Goal: Task Accomplishment & Management: Manage account settings

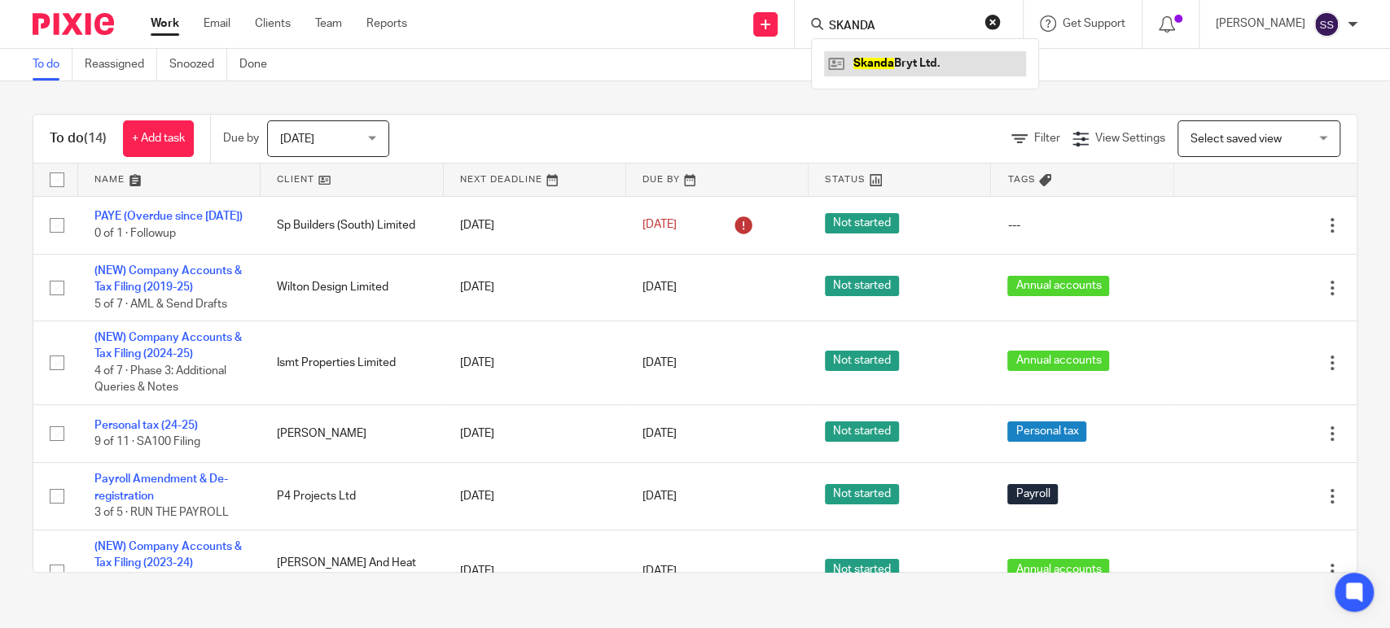
type input "SKANDA"
click at [921, 60] on link at bounding box center [925, 63] width 202 height 24
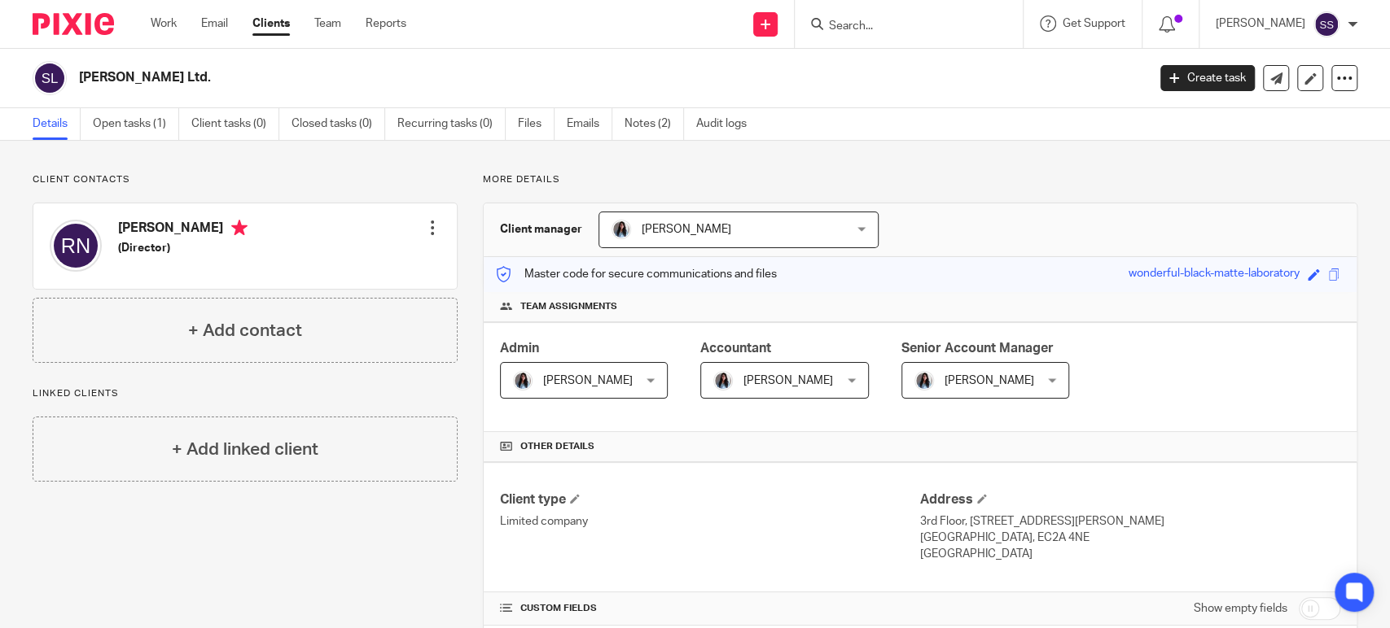
click at [651, 125] on link "Notes (2)" at bounding box center [653, 124] width 59 height 32
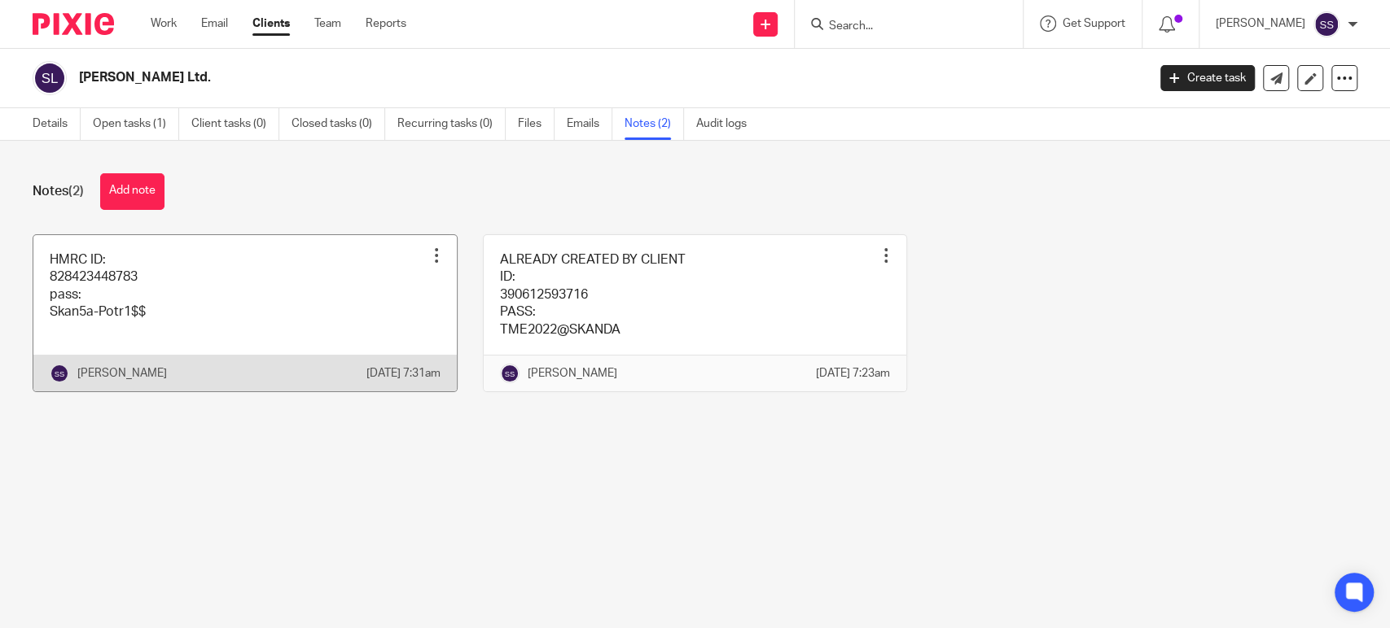
click at [230, 292] on link at bounding box center [244, 313] width 423 height 156
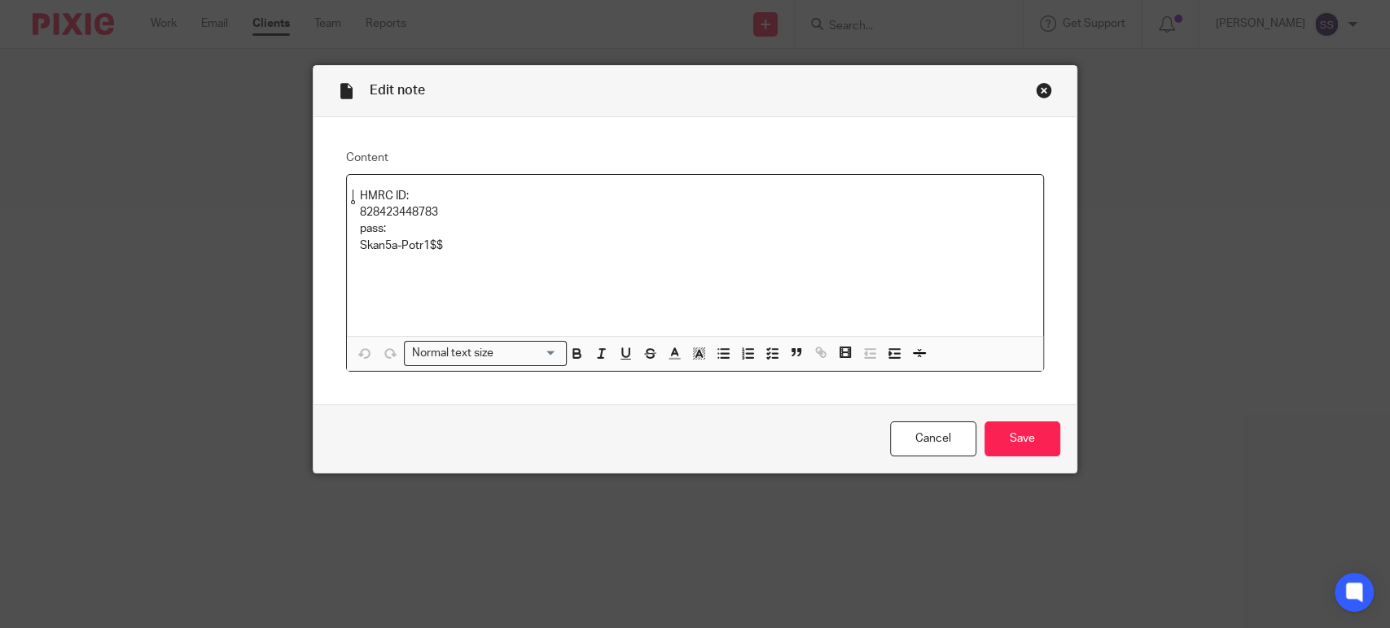
click at [399, 199] on p "HMRC ID:" at bounding box center [695, 196] width 670 height 16
click at [401, 216] on p "828423448783" at bounding box center [695, 212] width 670 height 16
copy p "828423448783"
click at [660, 207] on p "828423448783" at bounding box center [695, 212] width 670 height 16
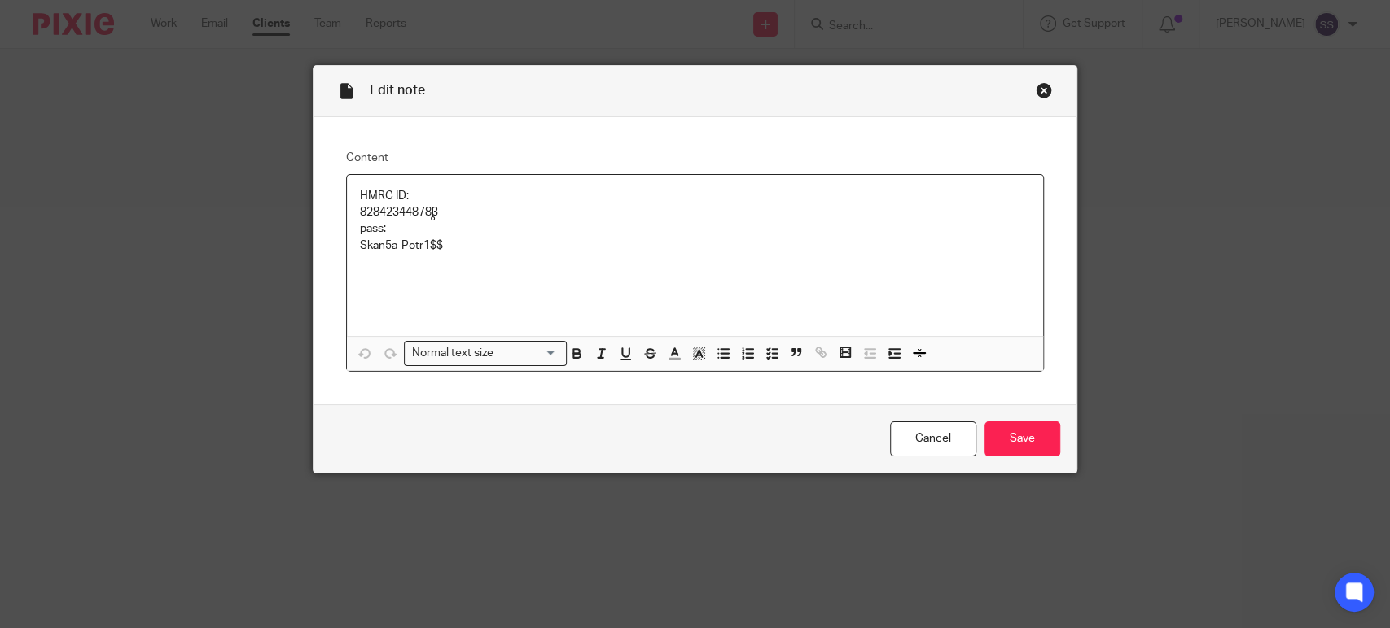
click at [404, 243] on p "Skan5a-Potr1$$" at bounding box center [695, 246] width 670 height 16
copy p "Skan5a-Potr1$$"
click at [632, 260] on div "HMRC ID: 828423448783 pass: Skan5a-Potr1$$" at bounding box center [695, 255] width 696 height 161
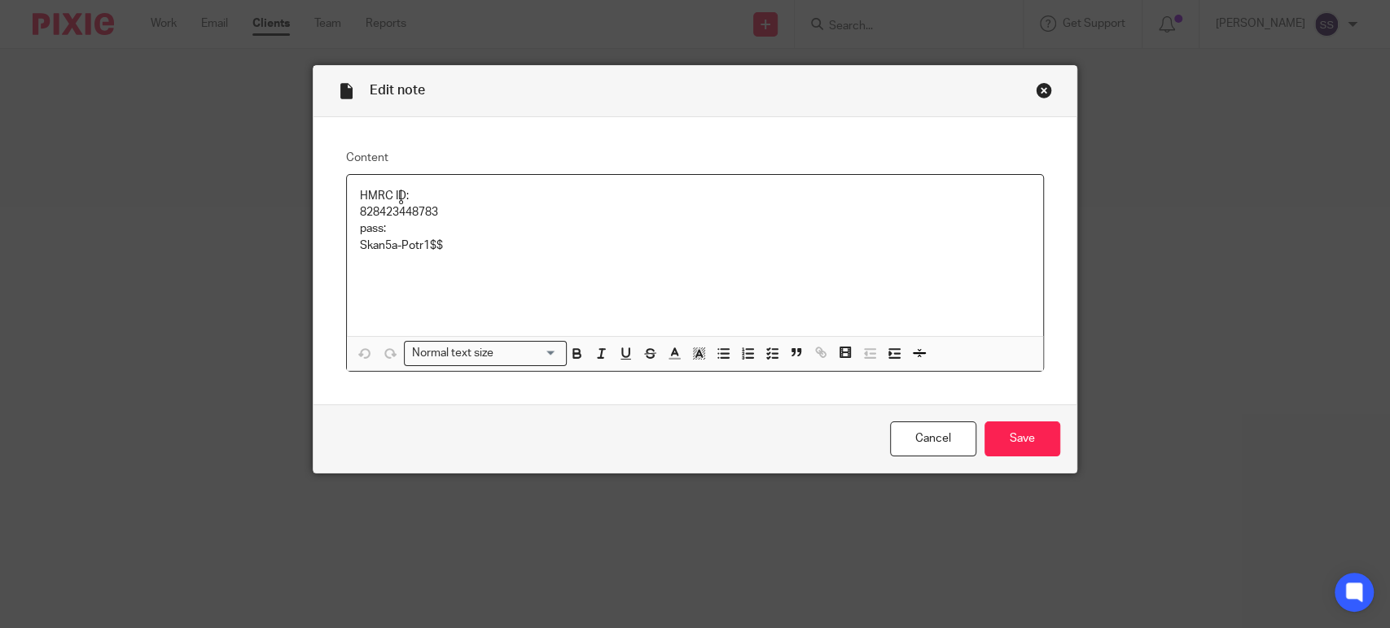
click at [414, 195] on p "HMRC ID:" at bounding box center [695, 196] width 670 height 16
drag, startPoint x: 351, startPoint y: 189, endPoint x: 365, endPoint y: 211, distance: 26.0
click at [351, 189] on div "HMRC ID: 828423448783 pass: Skan5a-Potr1$$" at bounding box center [695, 255] width 696 height 161
click at [384, 206] on p at bounding box center [695, 212] width 670 height 16
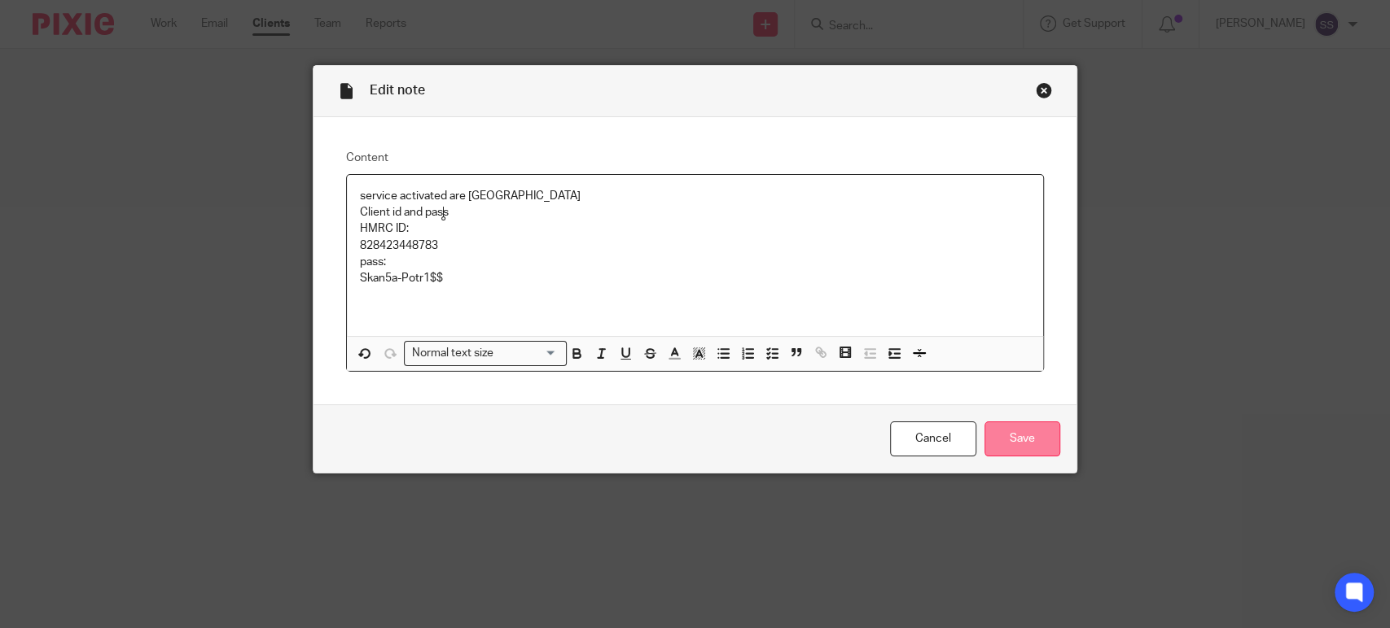
click at [1001, 432] on input "Save" at bounding box center [1022, 439] width 76 height 35
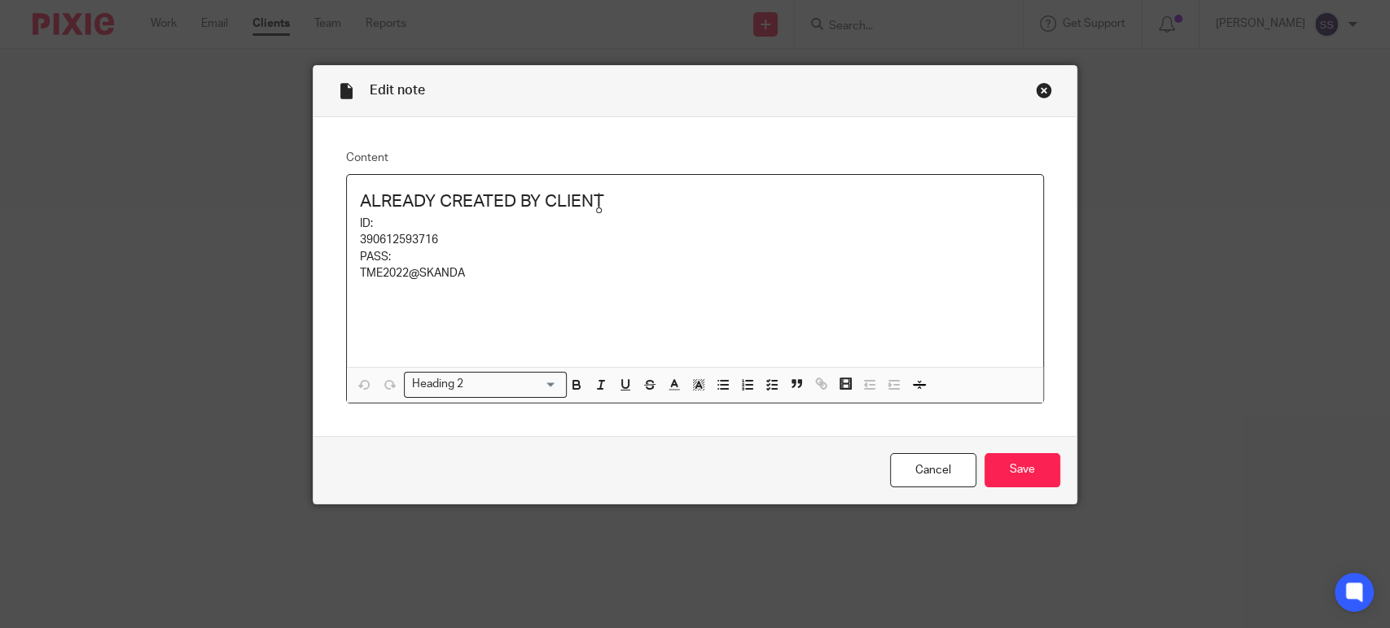
click at [643, 193] on h2 "ALREADY CREATED BY CLIENT" at bounding box center [695, 202] width 670 height 28
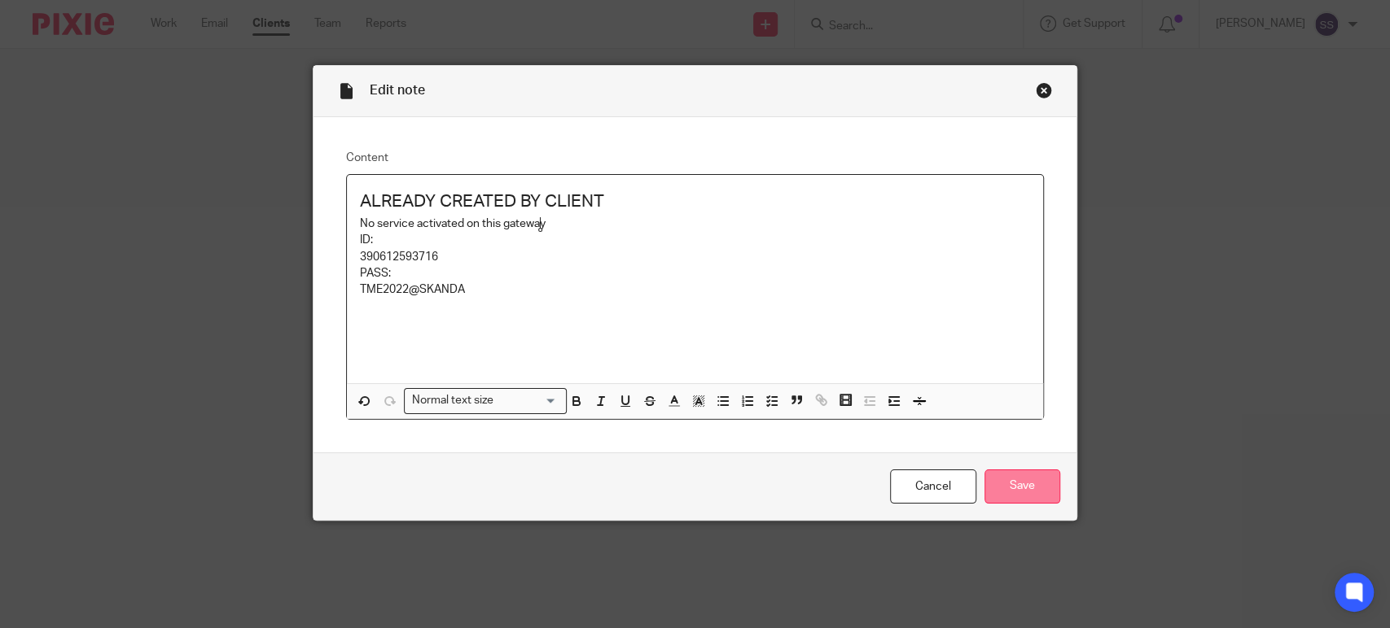
click at [1012, 485] on input "Save" at bounding box center [1022, 487] width 76 height 35
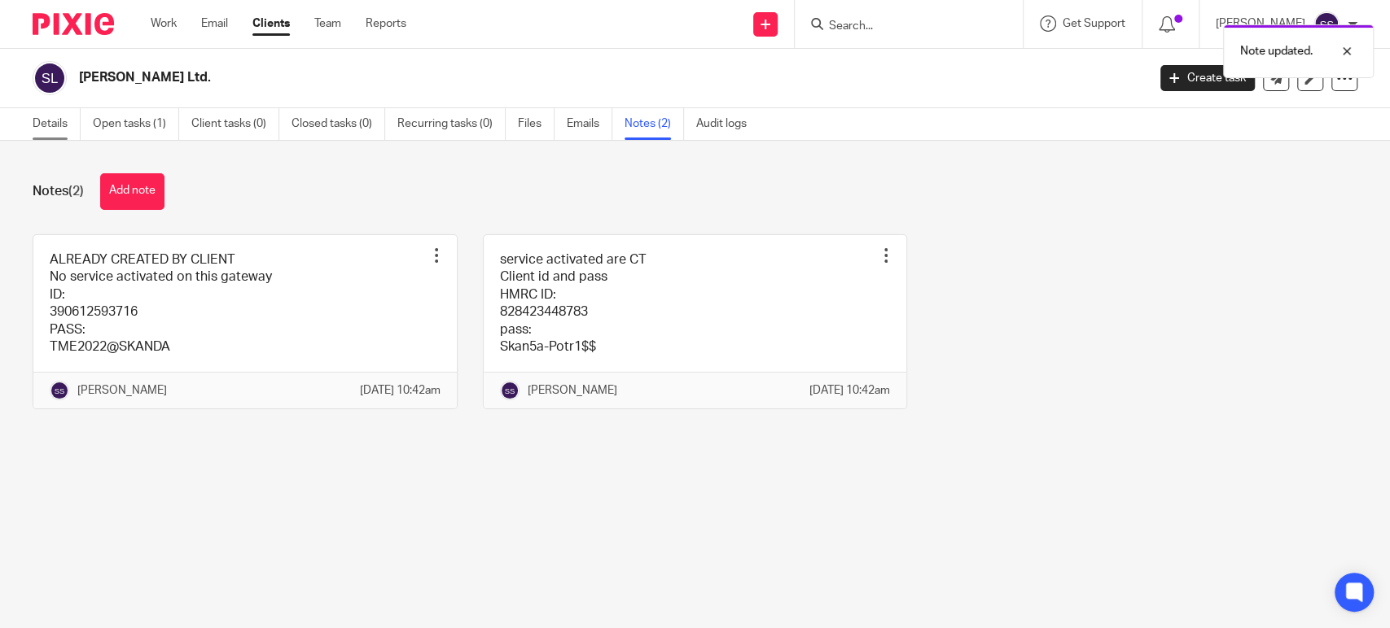
click at [65, 129] on link "Details" at bounding box center [57, 124] width 48 height 32
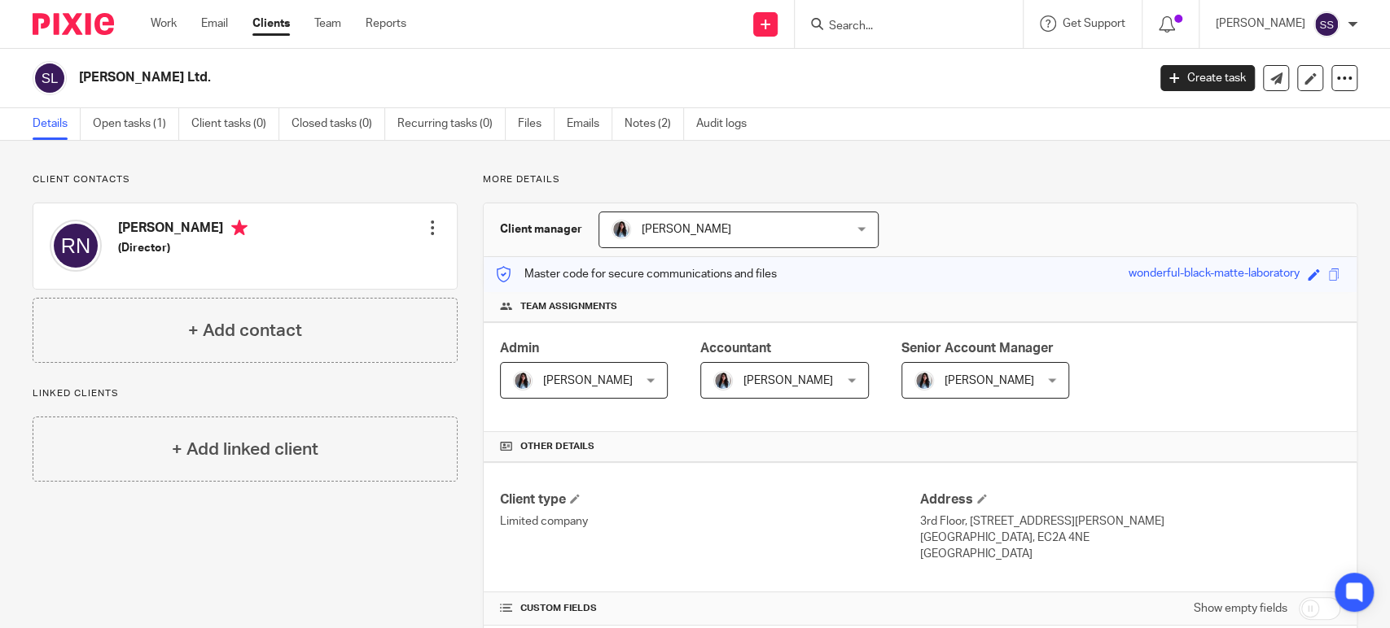
click at [856, 33] on form at bounding box center [913, 24] width 173 height 20
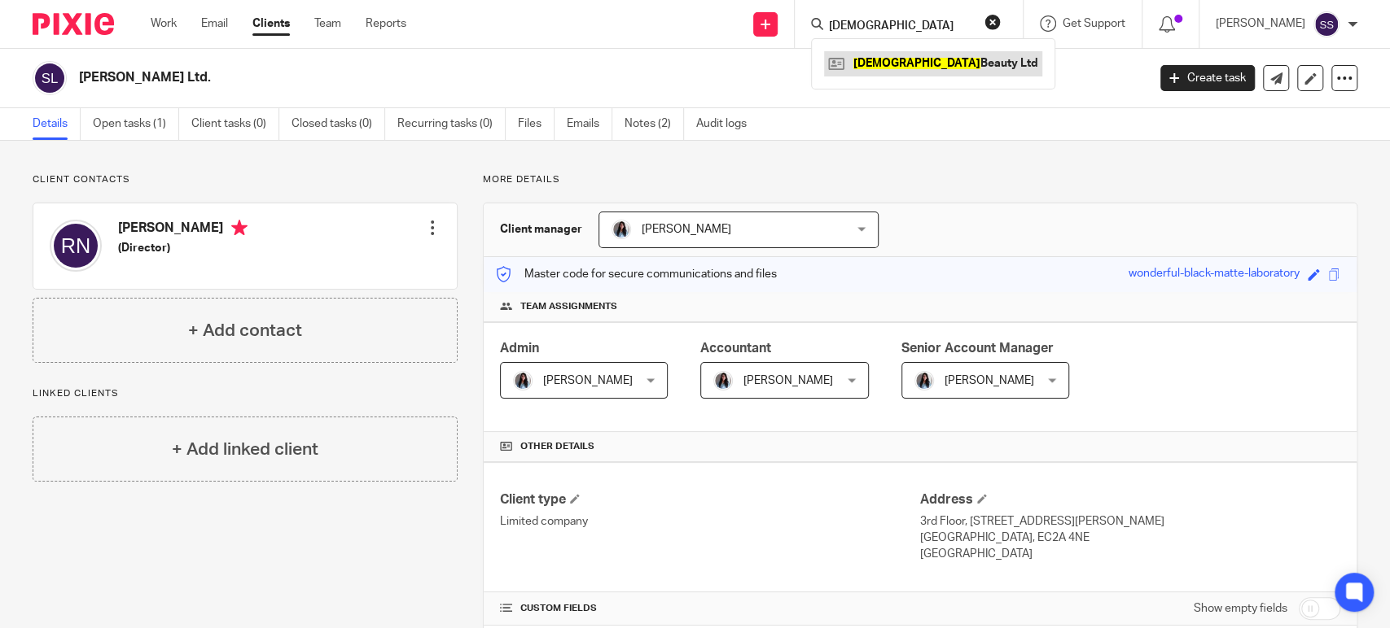
type input "[DEMOGRAPHIC_DATA]"
click at [878, 59] on link at bounding box center [933, 63] width 218 height 24
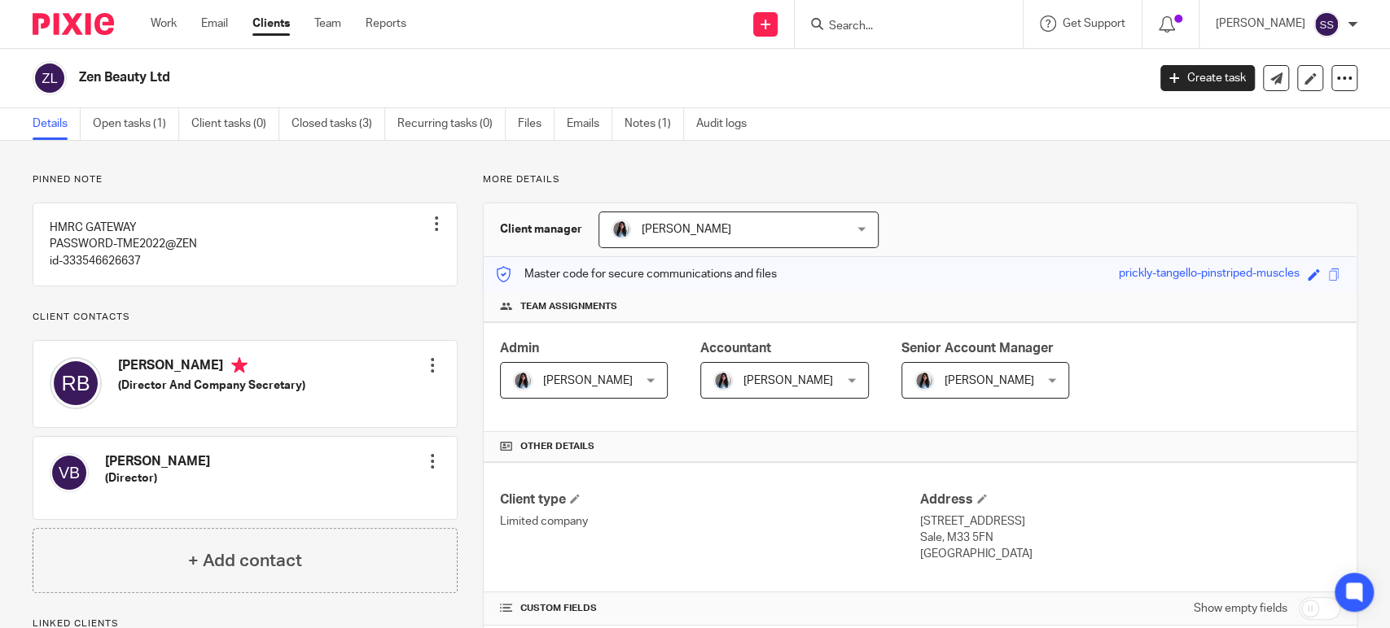
click at [138, 375] on h4 "Robert Charles Benjamin" at bounding box center [211, 367] width 187 height 20
copy h4 "Robert"
click at [145, 128] on link "Open tasks (1)" at bounding box center [136, 124] width 86 height 32
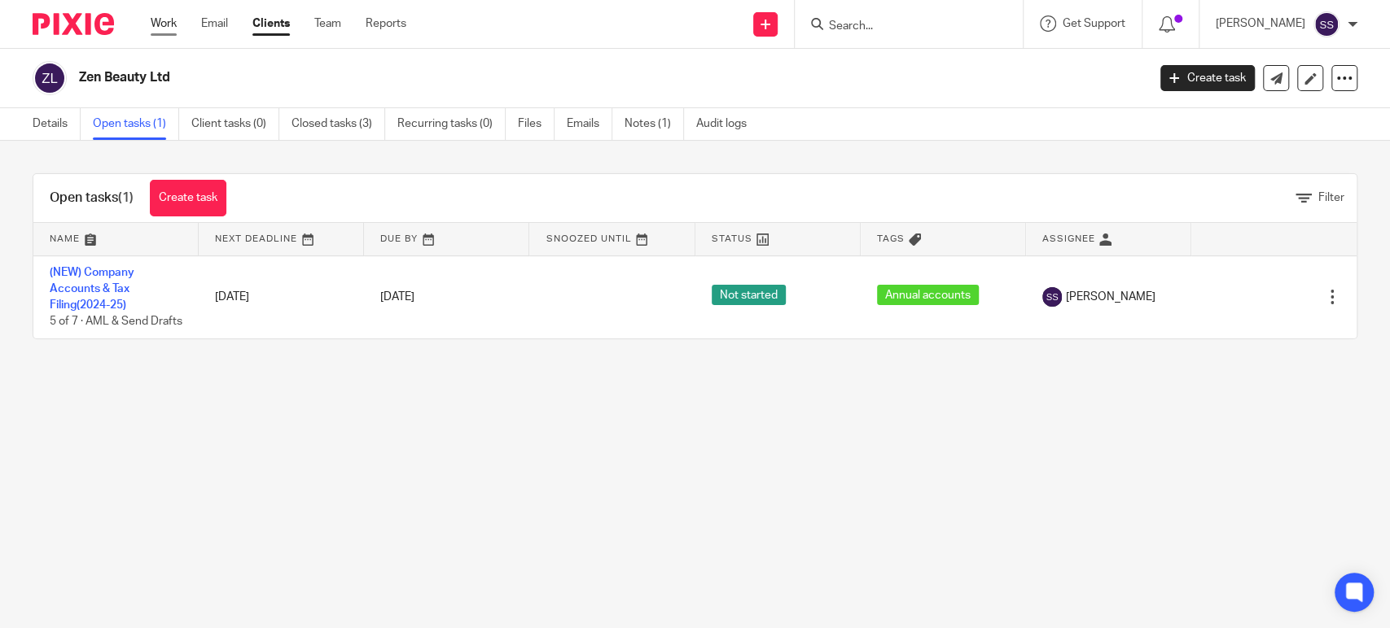
click at [166, 20] on link "Work" at bounding box center [164, 23] width 26 height 16
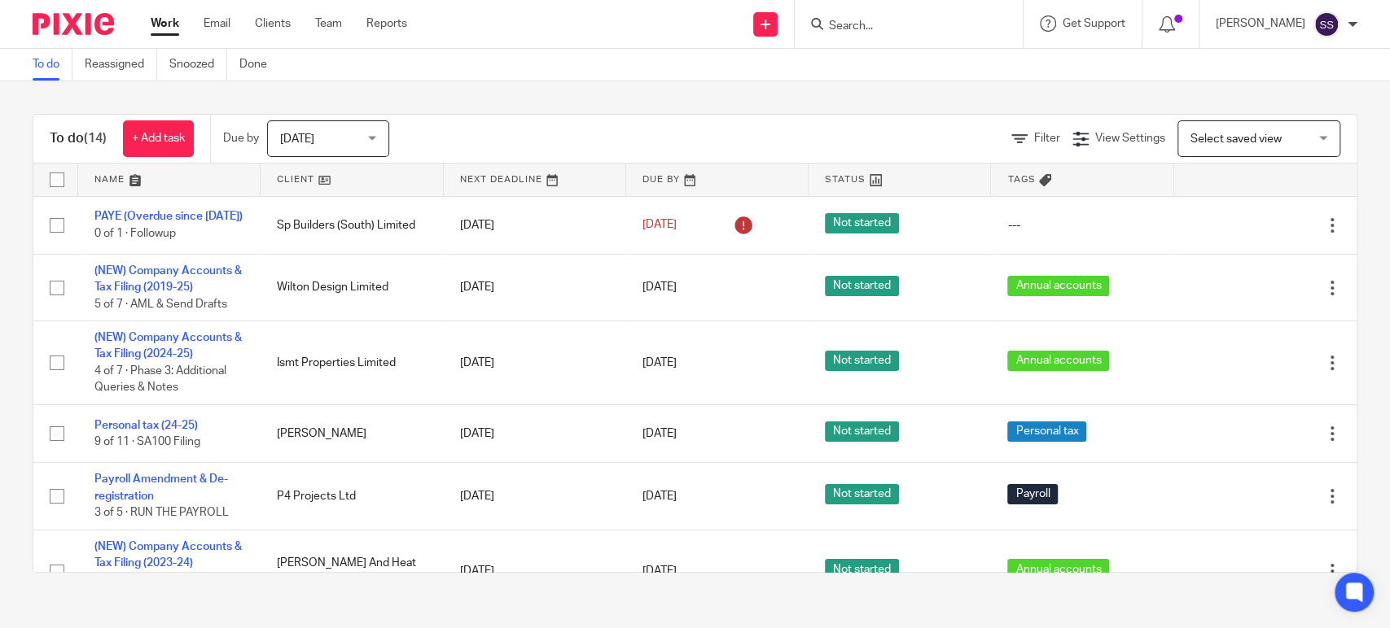
click at [867, 28] on input "Search" at bounding box center [900, 27] width 147 height 15
type input "digi"
click at [891, 76] on link at bounding box center [937, 63] width 226 height 24
click at [892, 72] on link at bounding box center [937, 63] width 226 height 24
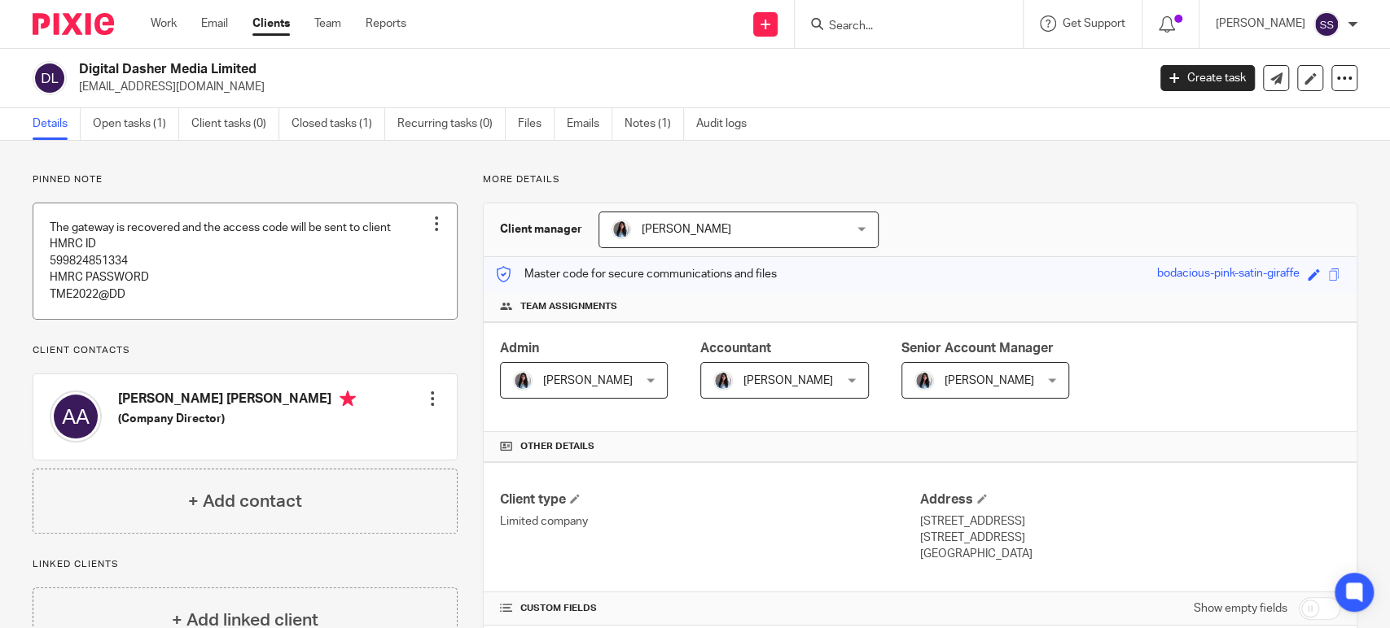
click at [326, 278] on link at bounding box center [244, 262] width 423 height 116
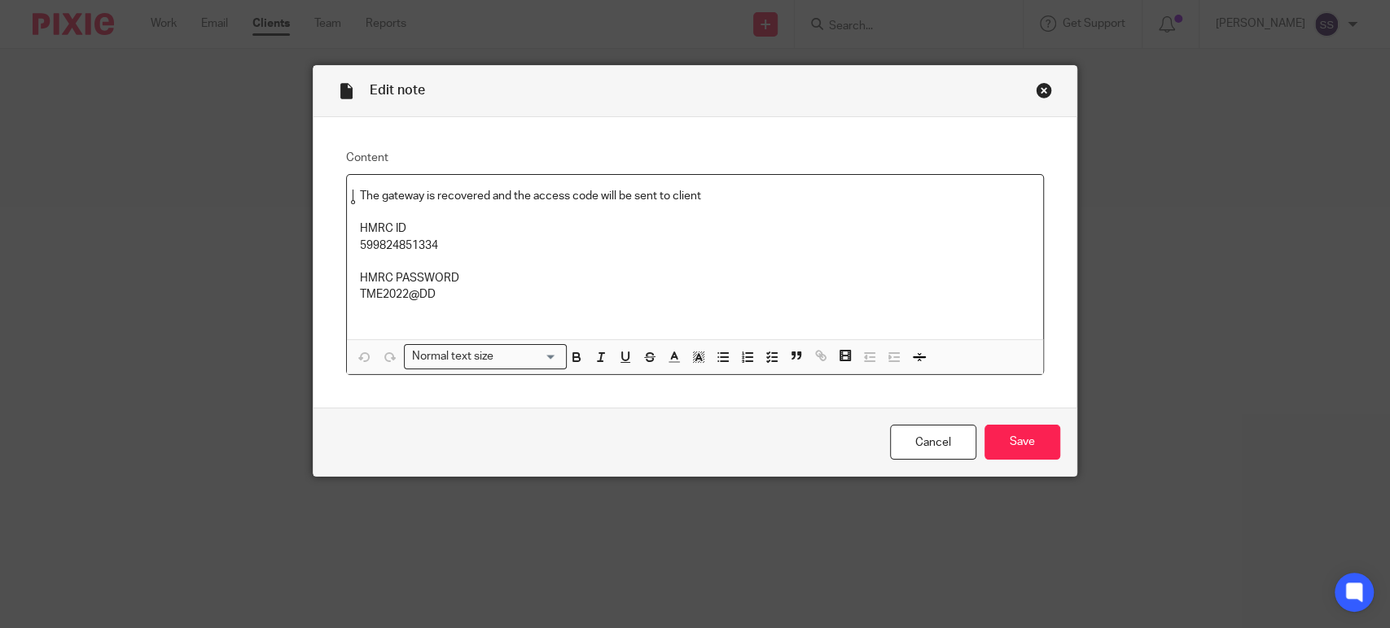
click at [1042, 92] on div "Close this dialog window" at bounding box center [1044, 90] width 16 height 16
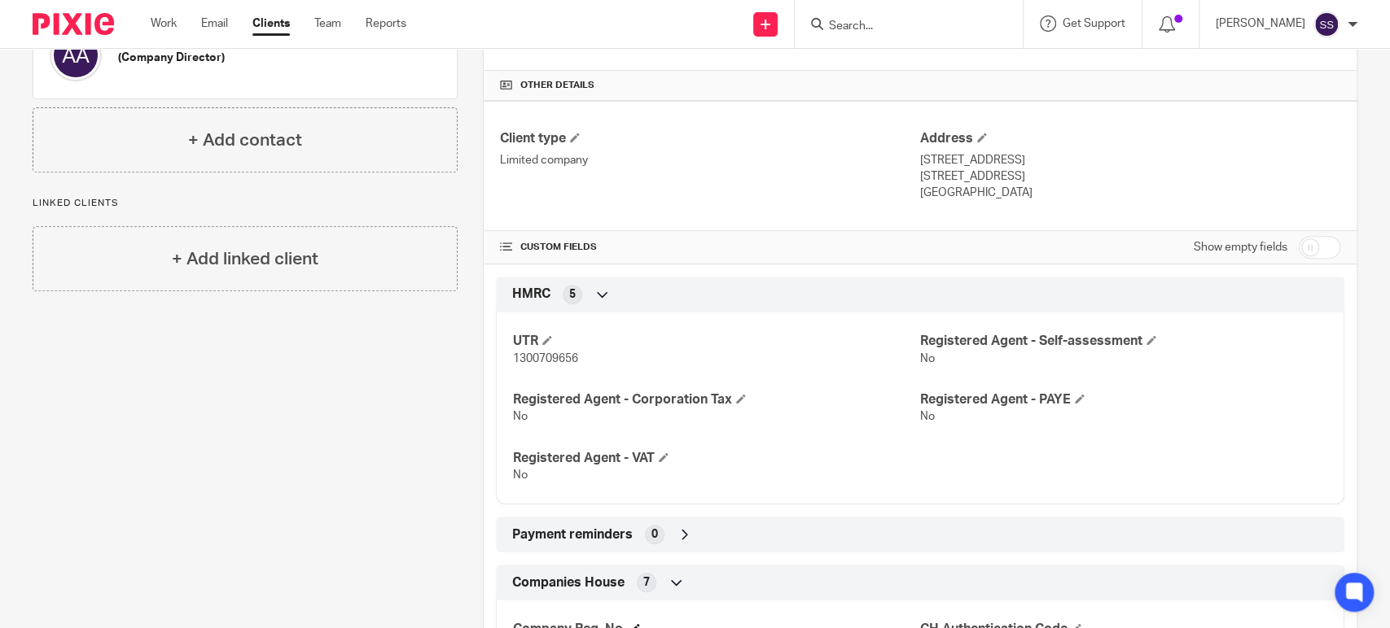
scroll to position [633, 0]
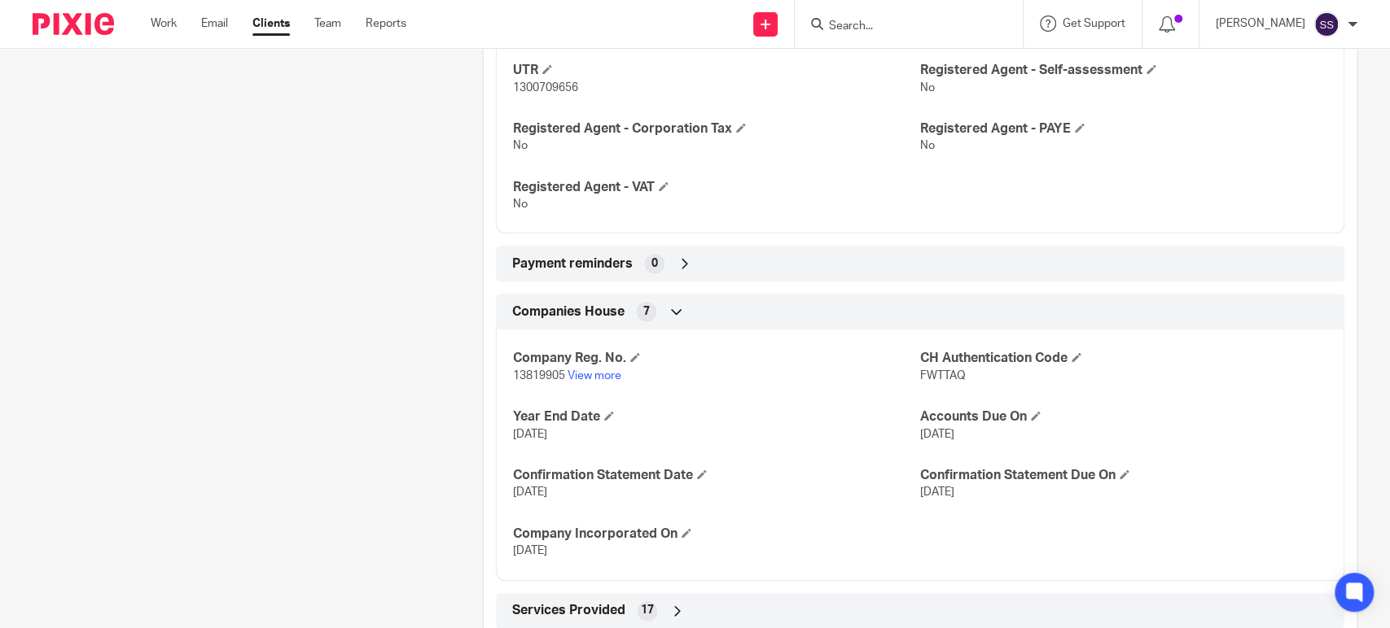
click at [920, 370] on span "FWTTAQ" at bounding box center [943, 375] width 46 height 11
copy span "FWTTAQ"
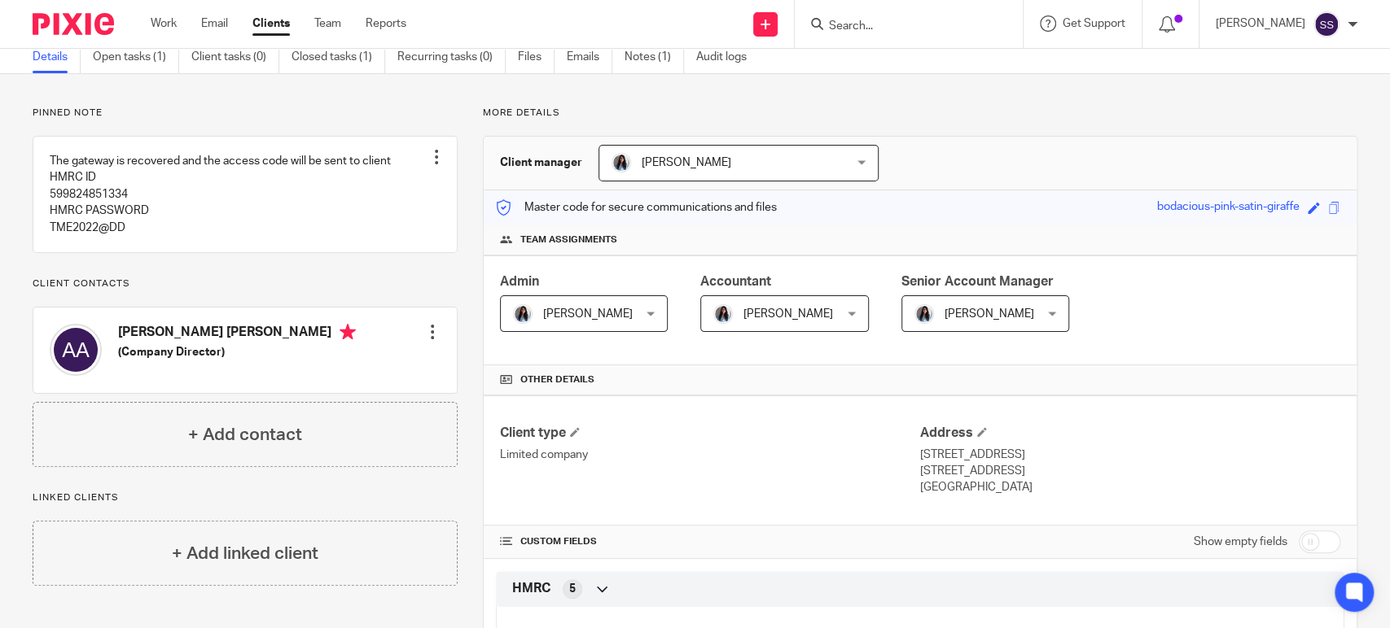
scroll to position [0, 0]
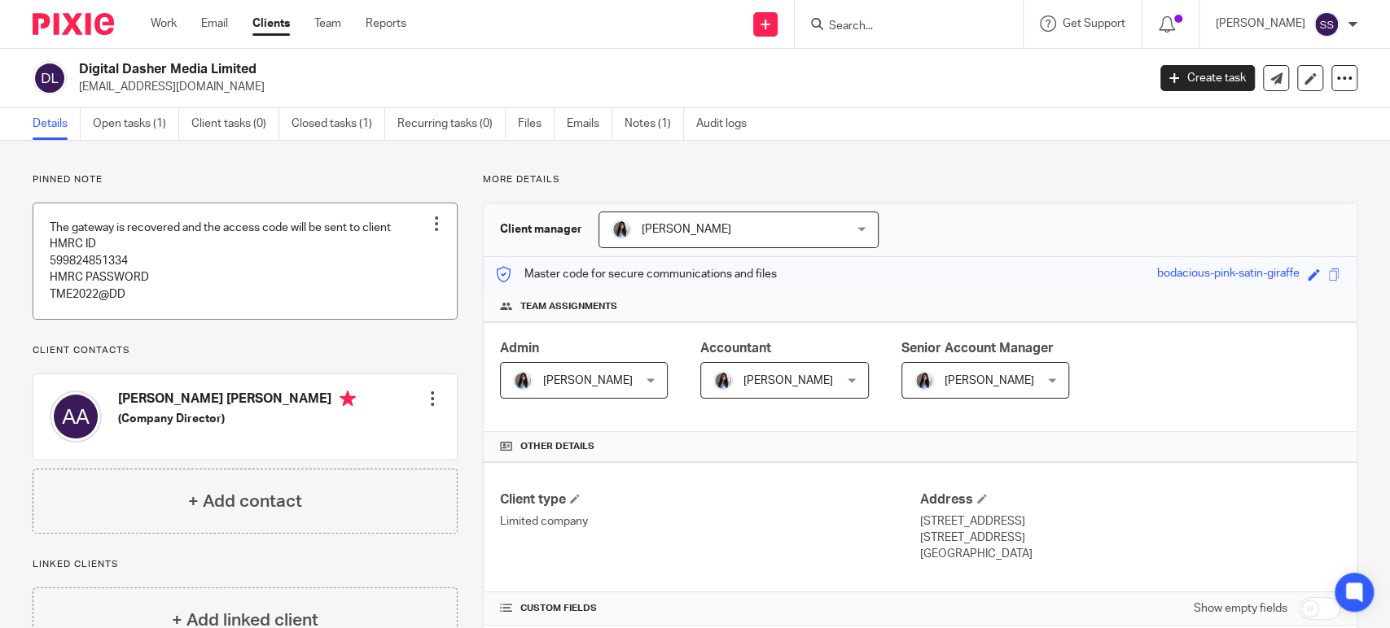
click at [332, 256] on link at bounding box center [244, 262] width 423 height 116
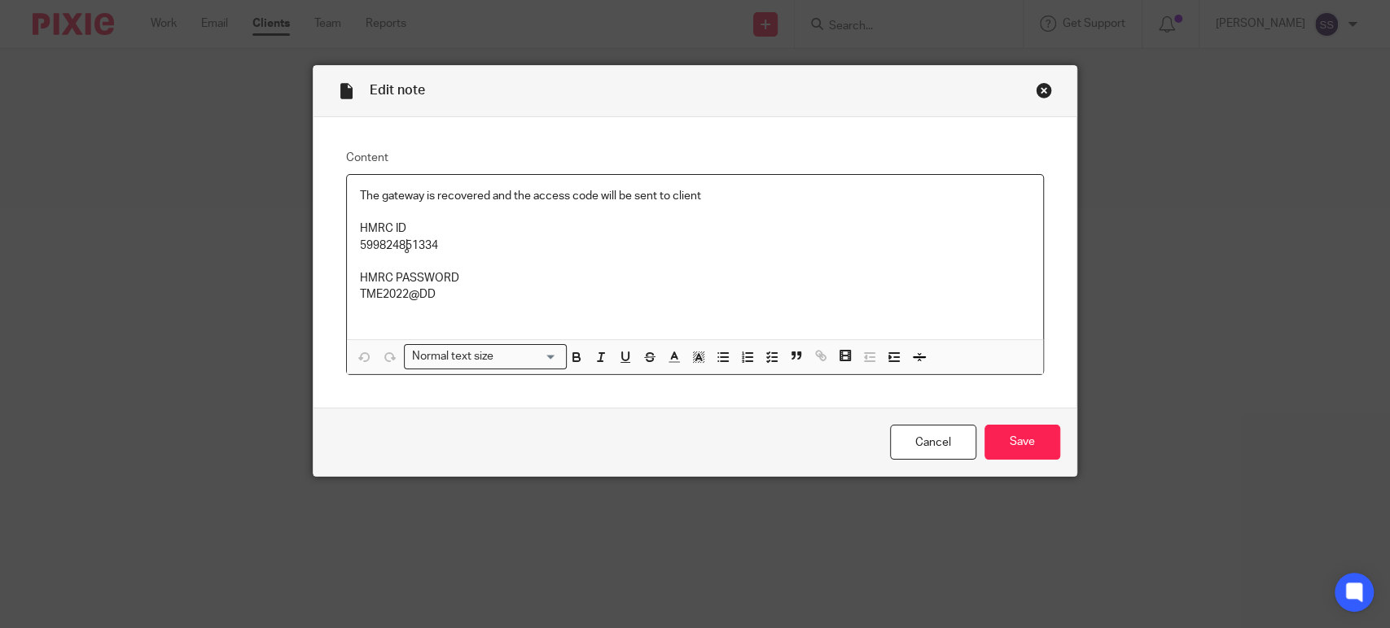
click at [407, 246] on p "599824851334" at bounding box center [695, 246] width 670 height 16
copy p "599824851334"
click at [745, 238] on p "599824851334" at bounding box center [695, 246] width 670 height 16
click at [378, 293] on p "TME2022@DD" at bounding box center [695, 295] width 670 height 16
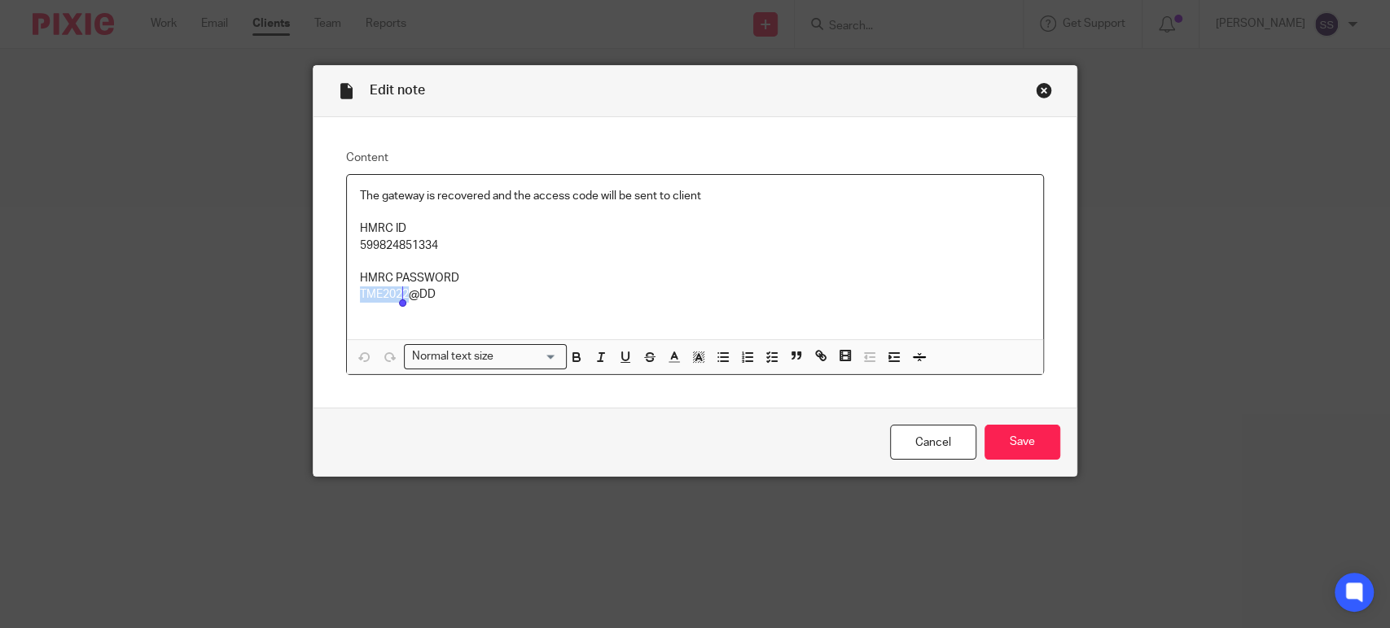
click at [378, 293] on p "TME2022@DD" at bounding box center [695, 295] width 670 height 16
copy p "TME2022@DD"
click at [1036, 86] on div "Close this dialog window" at bounding box center [1044, 90] width 16 height 16
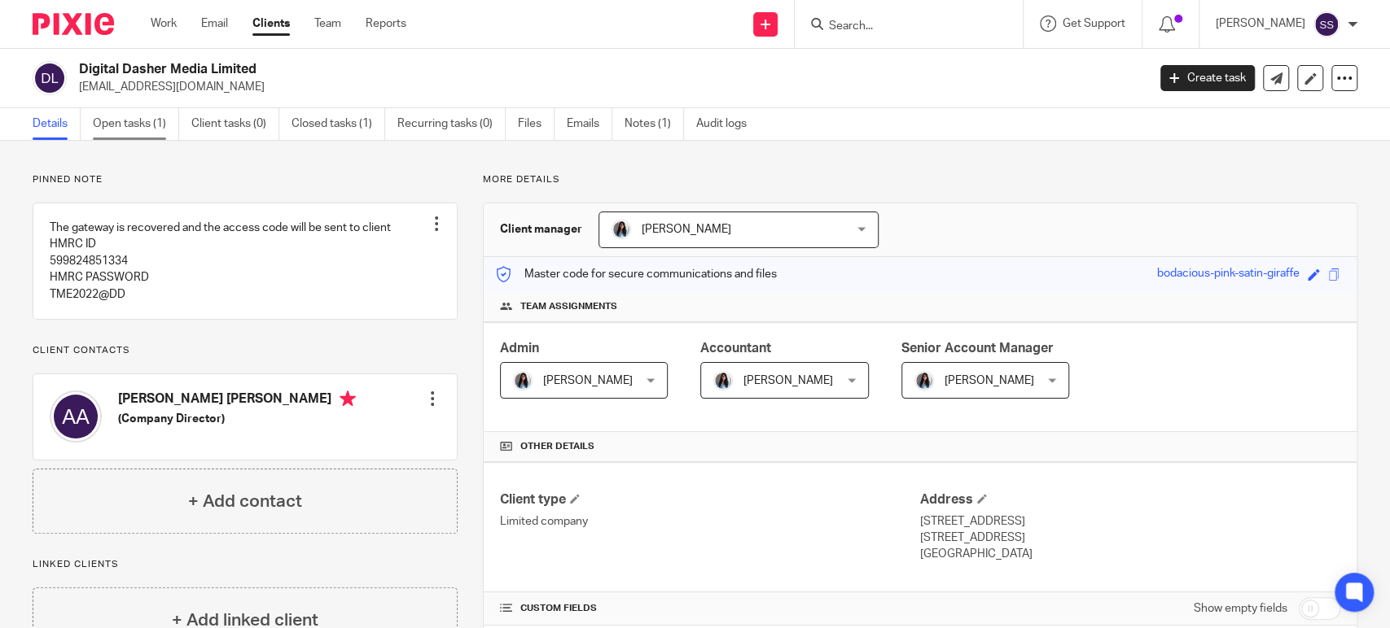
click at [145, 118] on link "Open tasks (1)" at bounding box center [136, 124] width 86 height 32
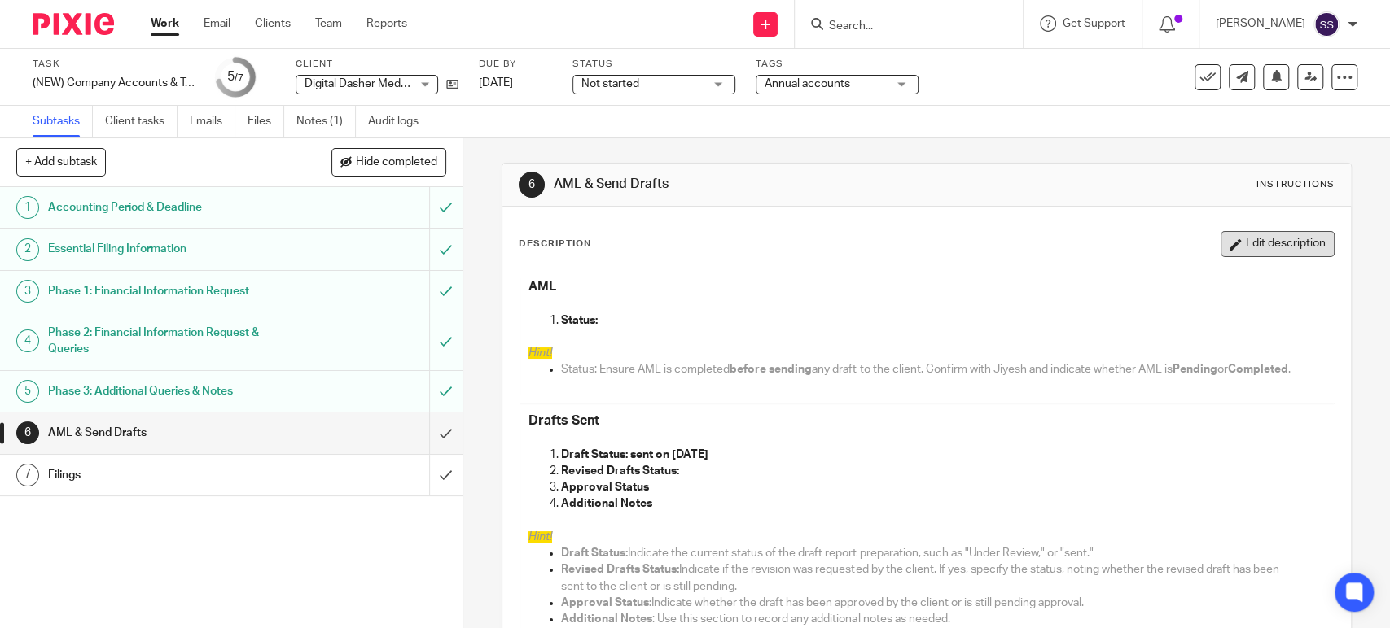
click at [1220, 252] on button "Edit description" at bounding box center [1277, 244] width 114 height 26
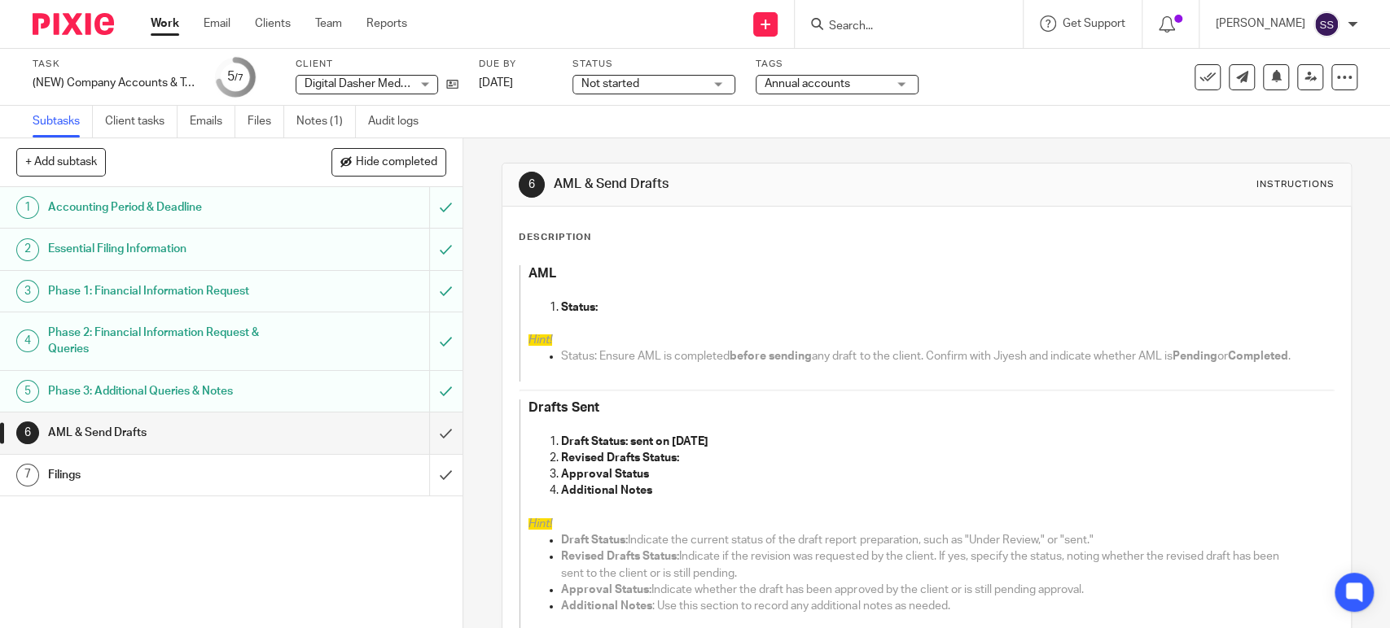
click at [695, 466] on p "Revised Drafts Status:" at bounding box center [930, 458] width 739 height 16
drag, startPoint x: 678, startPoint y: 474, endPoint x: 855, endPoint y: 474, distance: 176.7
click at [855, 466] on p "Revised Drafts Status: approved on [DATE]" at bounding box center [930, 458] width 739 height 16
click at [668, 483] on p "Approval Status" at bounding box center [930, 474] width 739 height 16
click at [641, 480] on strong "Approval Statusapproved on [DATE]" at bounding box center [659, 474] width 197 height 11
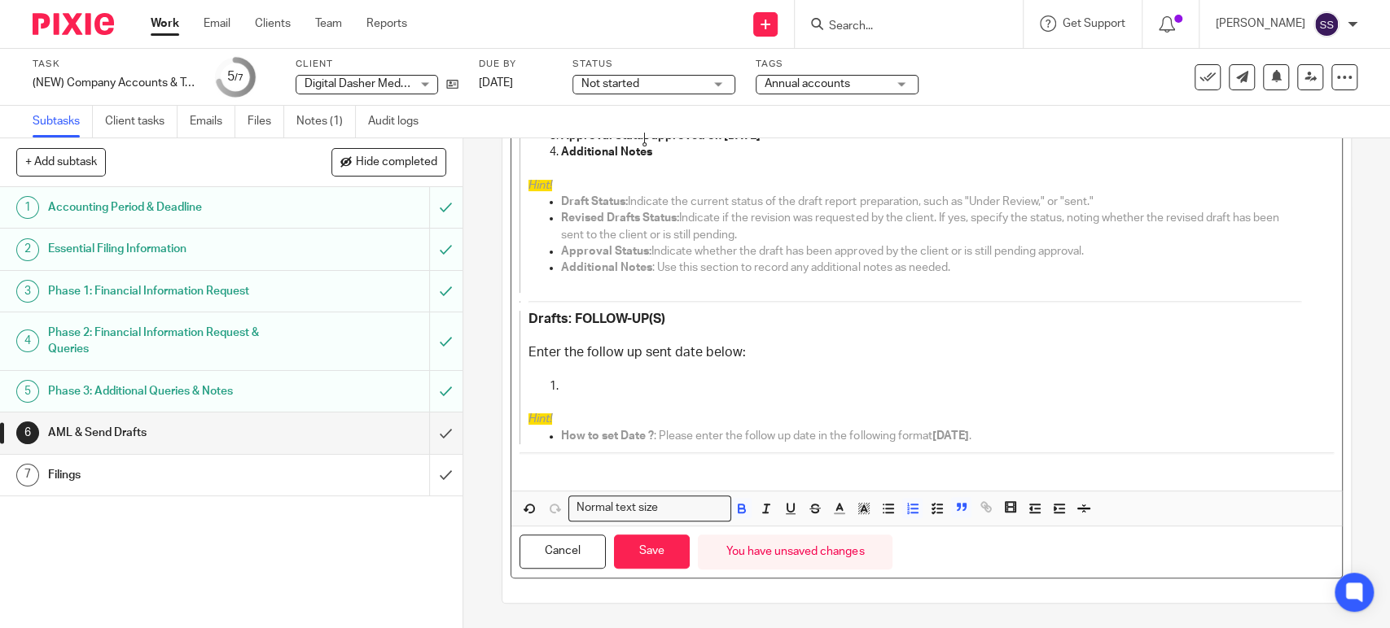
scroll to position [352, 0]
click at [637, 558] on button "Save" at bounding box center [652, 552] width 76 height 35
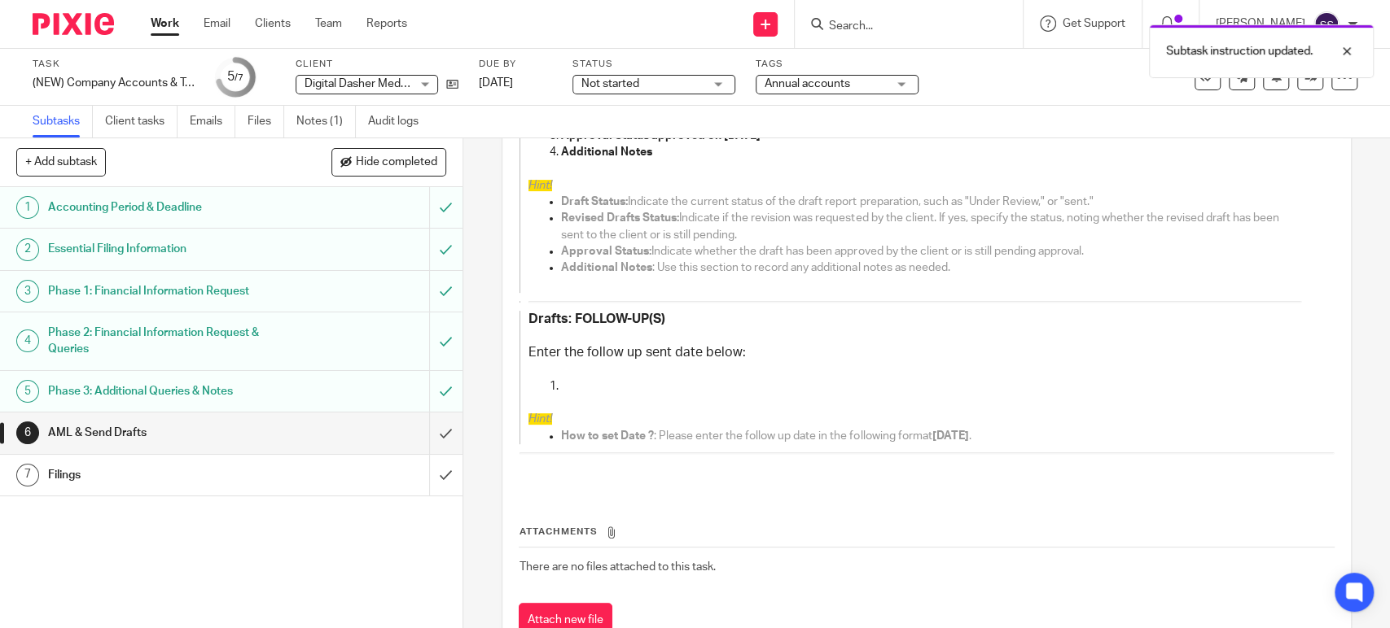
scroll to position [365, 0]
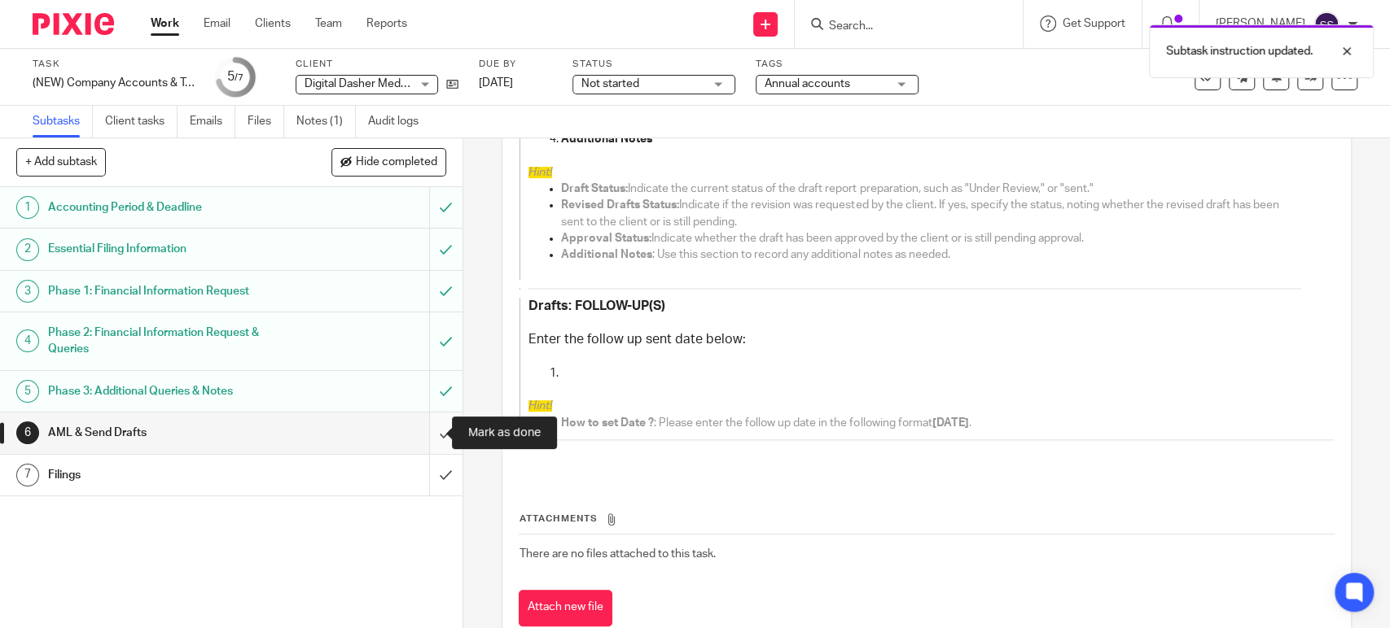
click at [419, 422] on input "submit" at bounding box center [231, 433] width 462 height 41
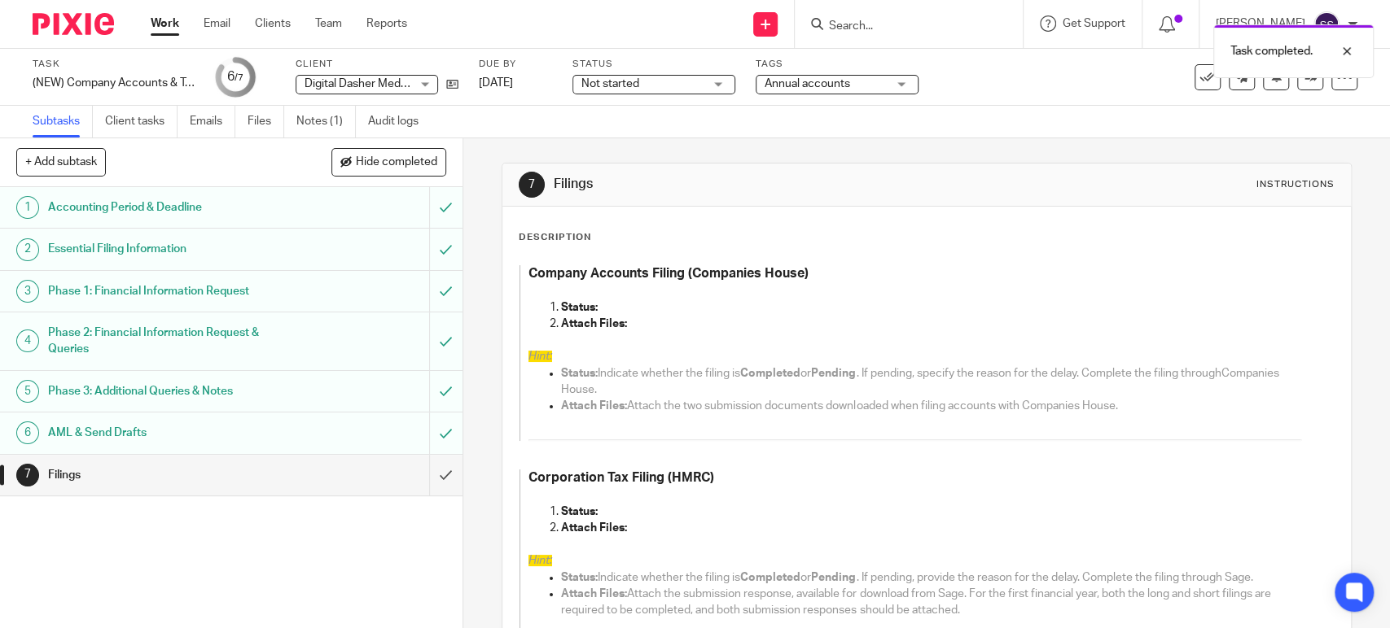
click at [614, 316] on p "Attach Files:" at bounding box center [930, 324] width 739 height 16
click at [614, 302] on p "Status:" at bounding box center [930, 308] width 739 height 16
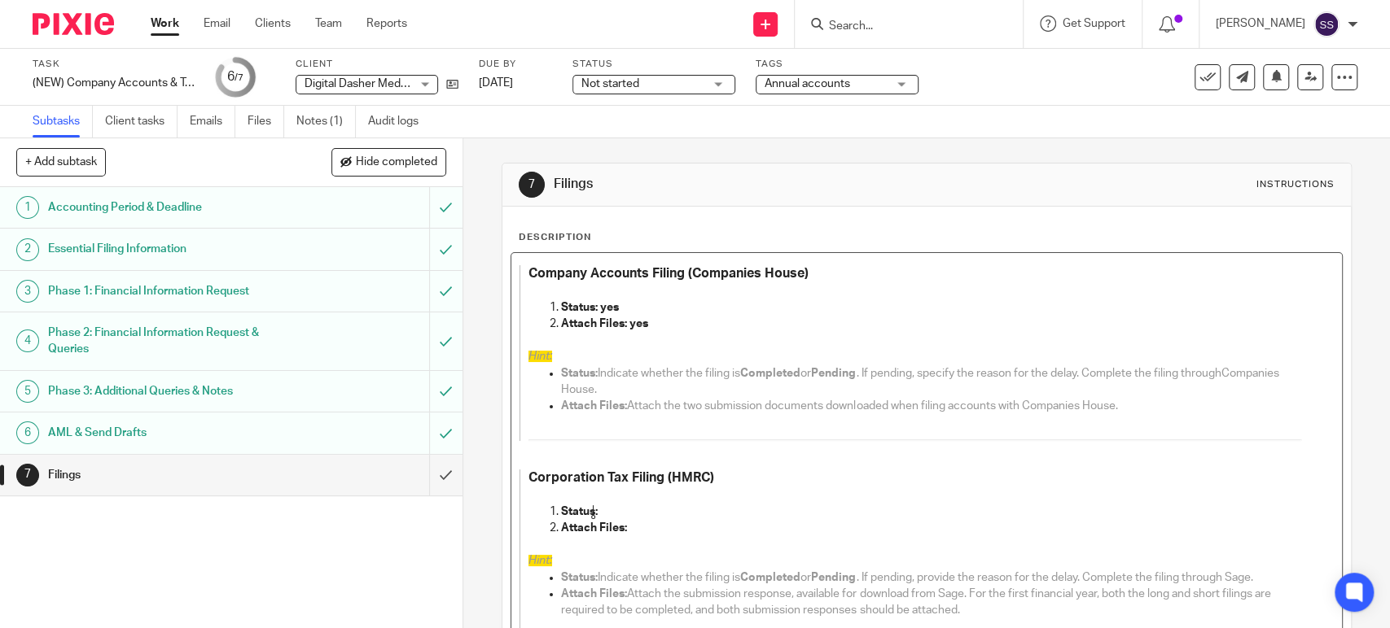
click at [609, 516] on p "Status:" at bounding box center [930, 512] width 739 height 16
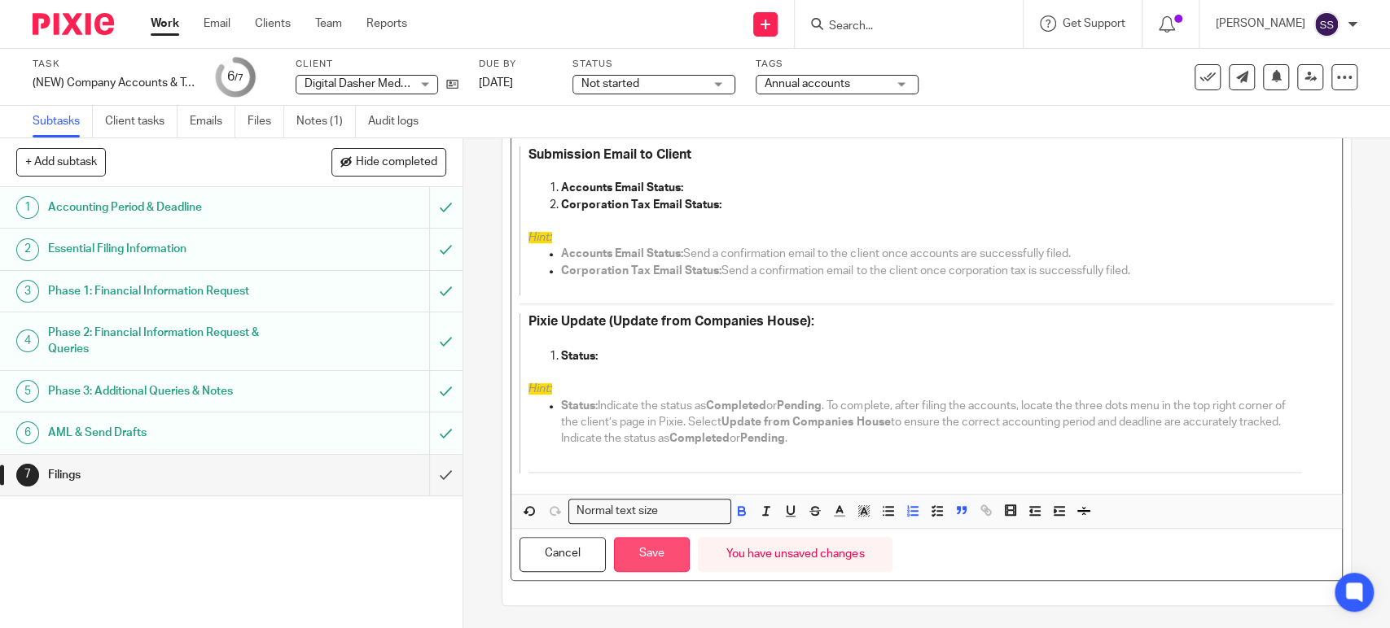
click at [643, 547] on button "Save" at bounding box center [652, 554] width 76 height 35
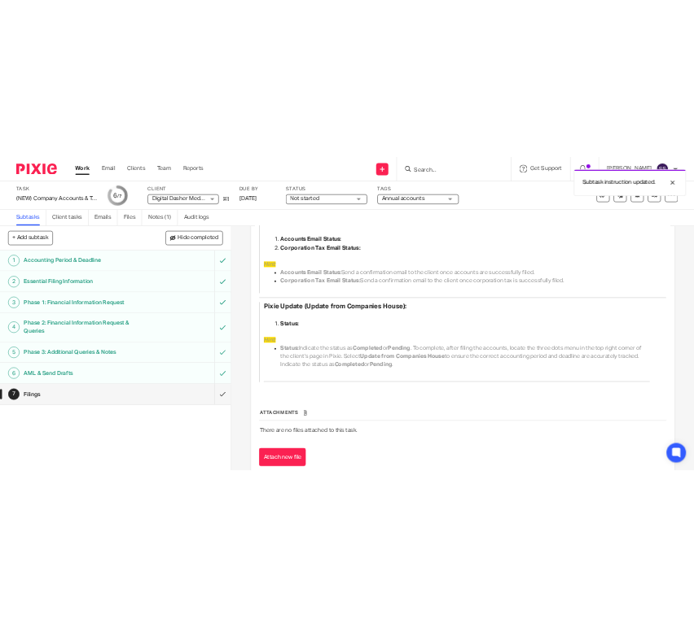
scroll to position [581, 0]
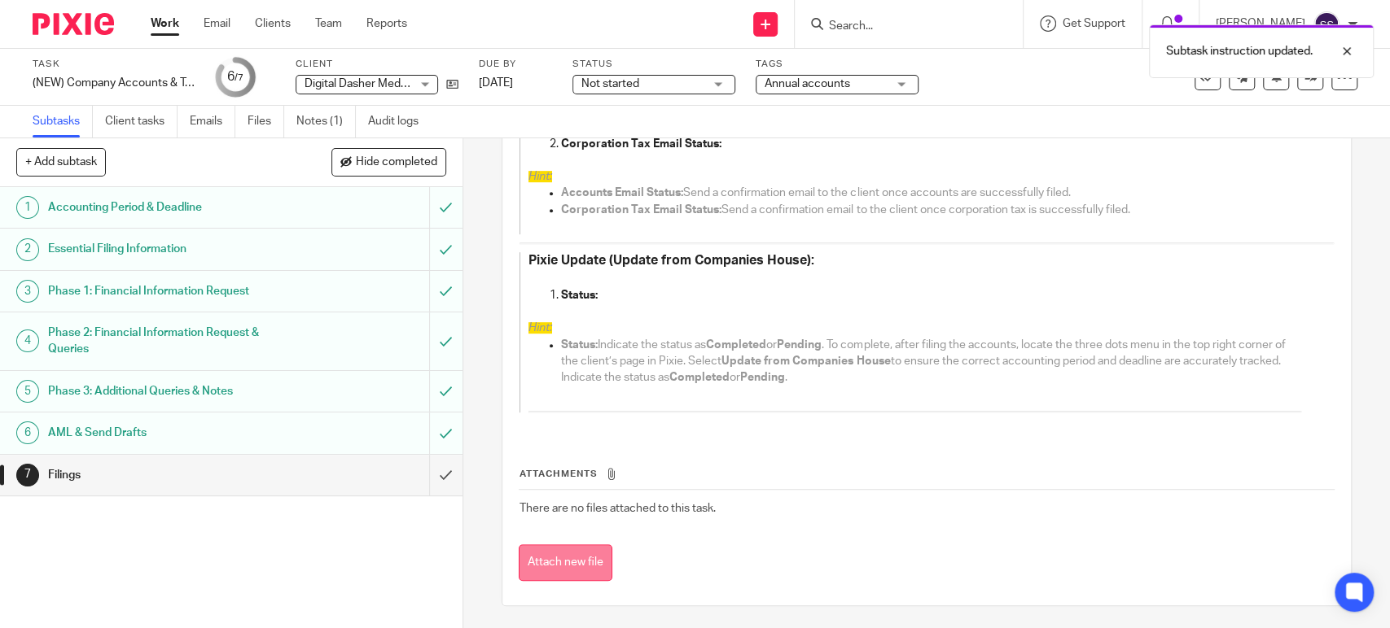
click at [554, 563] on button "Attach new file" at bounding box center [566, 563] width 94 height 37
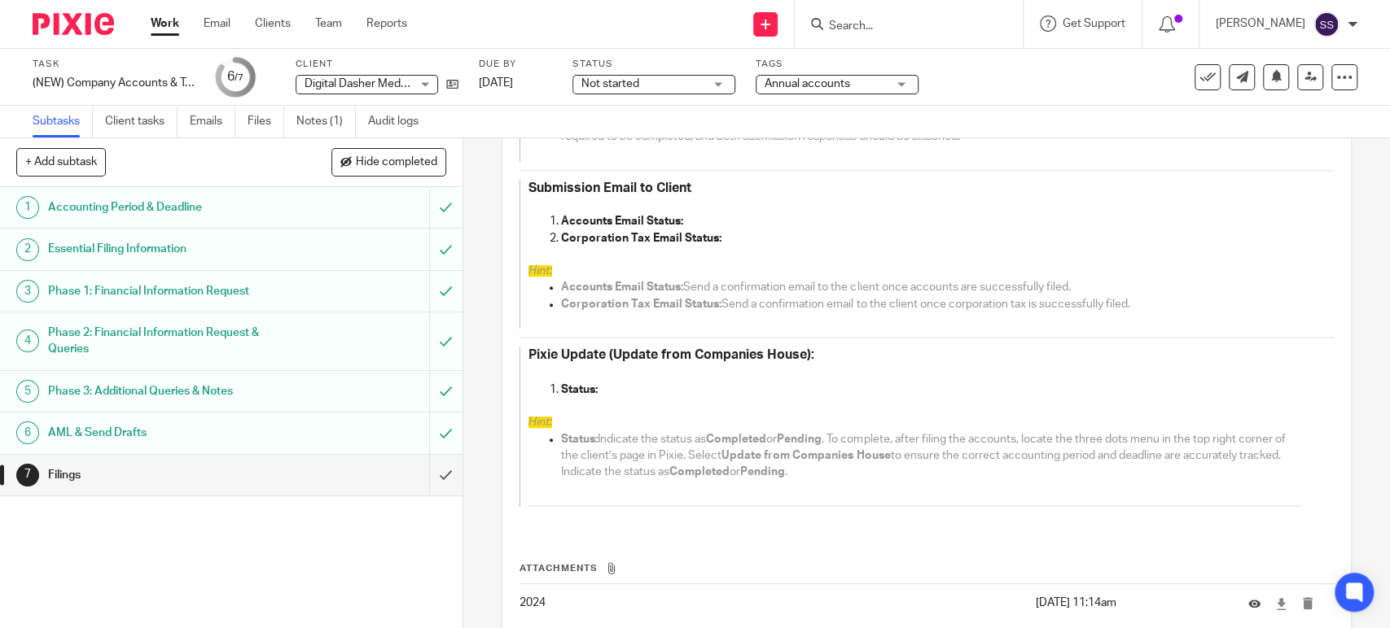
scroll to position [581, 0]
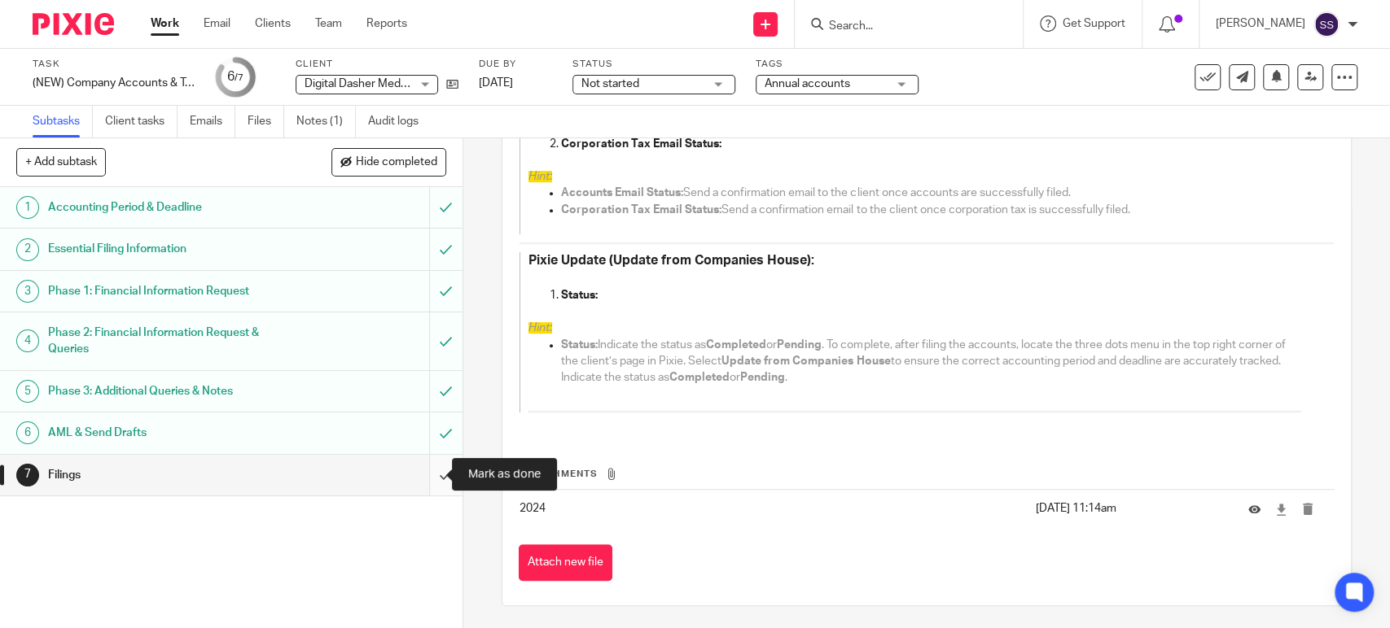
click at [430, 479] on input "submit" at bounding box center [231, 475] width 462 height 41
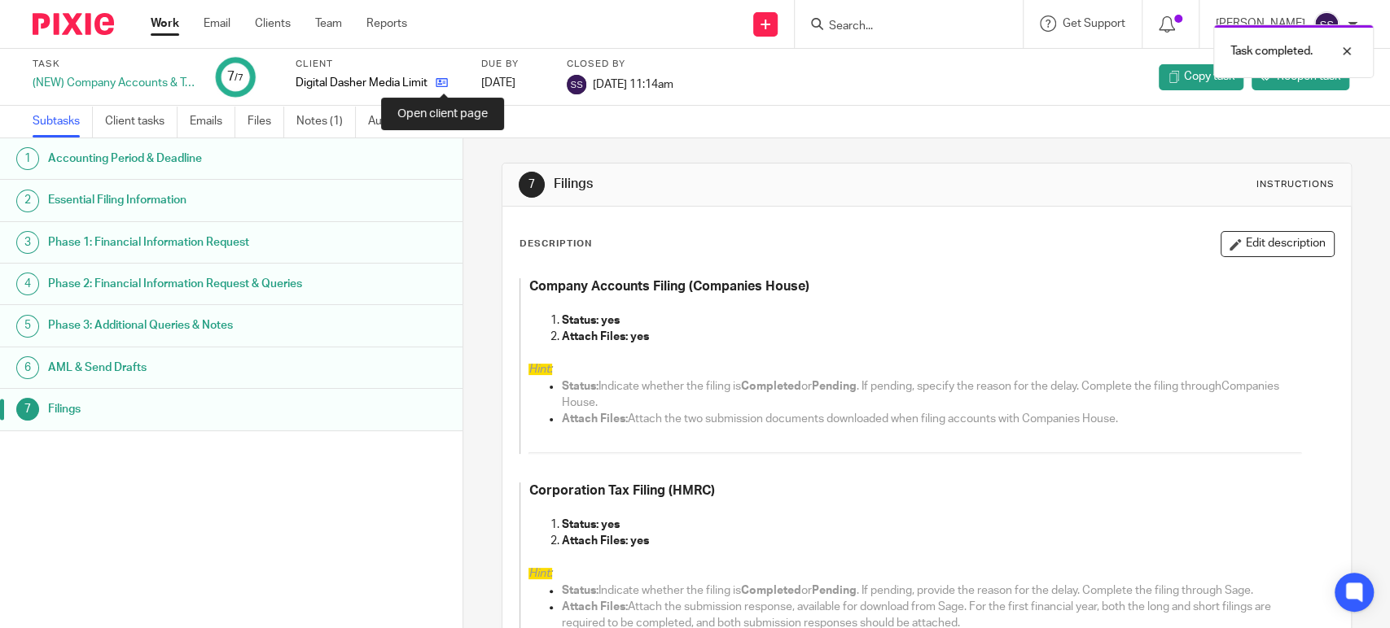
click at [440, 80] on icon at bounding box center [442, 83] width 12 height 12
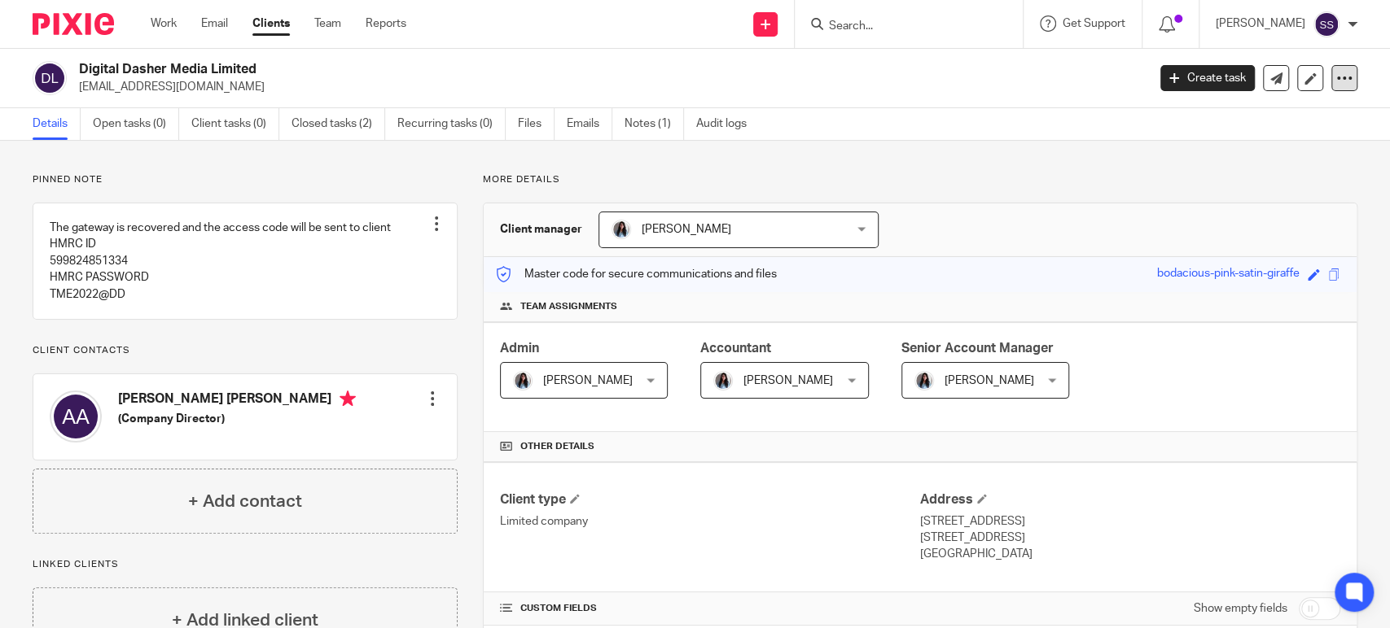
click at [1336, 80] on icon at bounding box center [1344, 78] width 16 height 16
click at [1311, 107] on link "Update from Companies House" at bounding box center [1241, 119] width 180 height 24
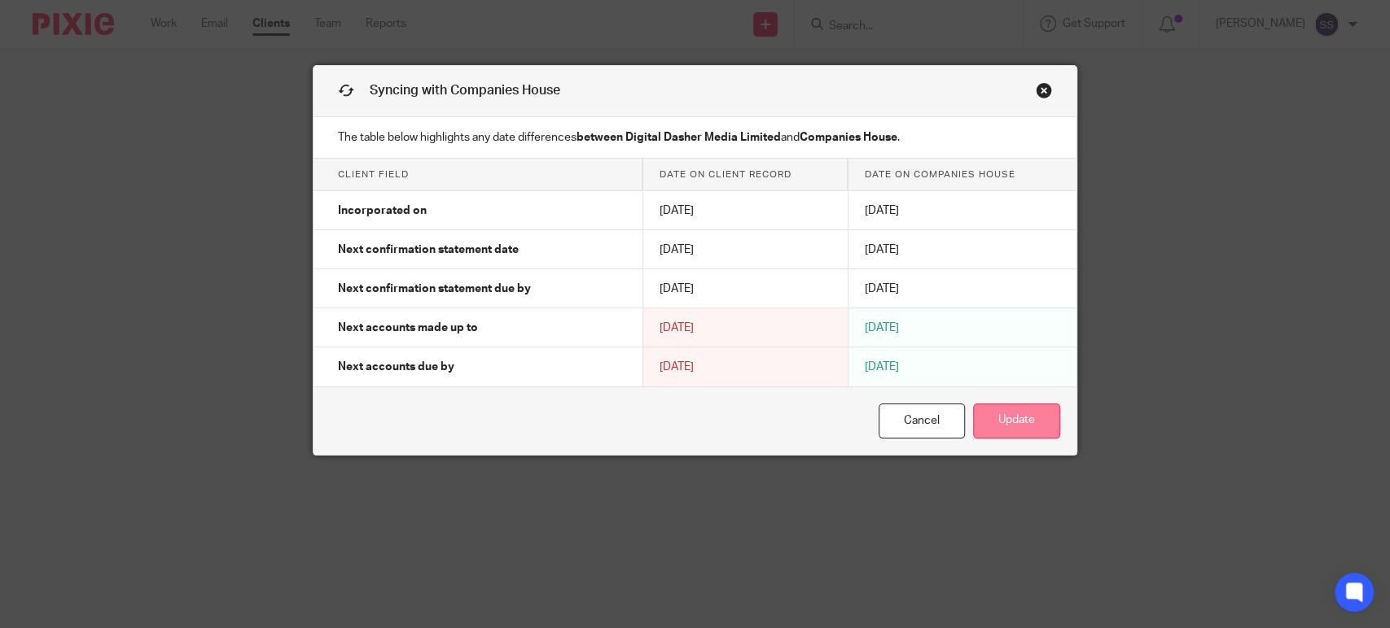
click at [1004, 408] on button "Update" at bounding box center [1016, 421] width 87 height 35
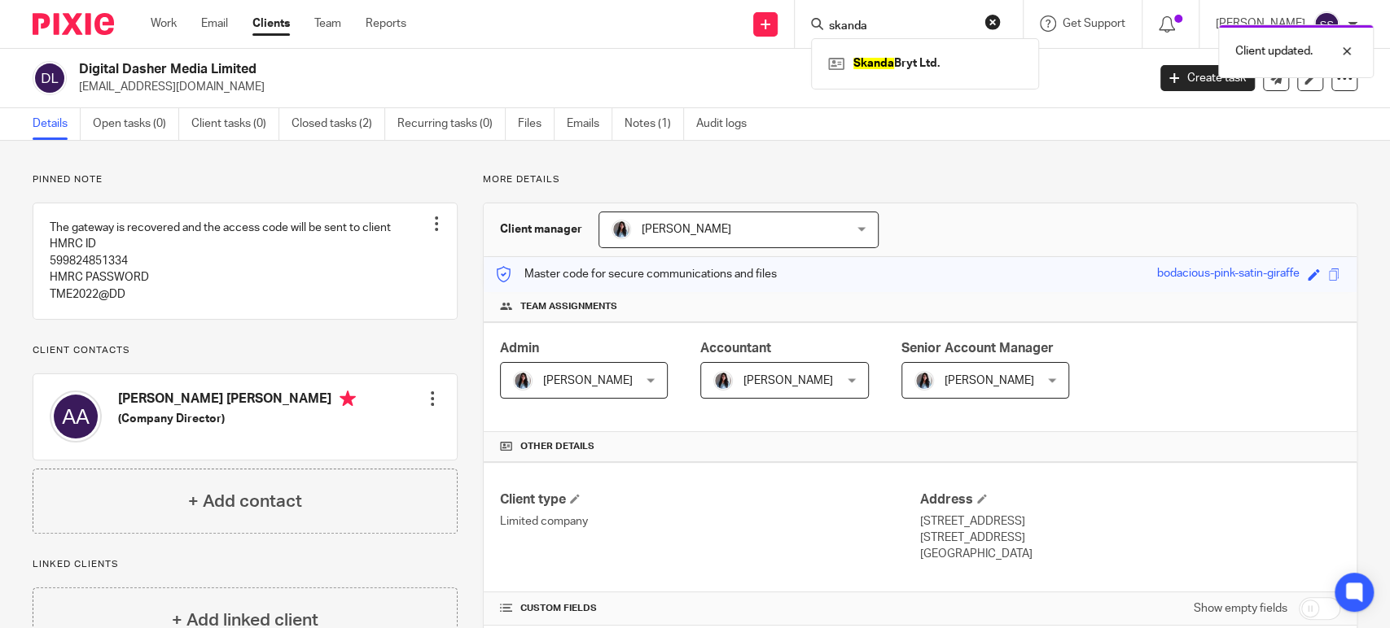
type input "skanda"
click at [888, 61] on div "Client updated." at bounding box center [1034, 47] width 679 height 62
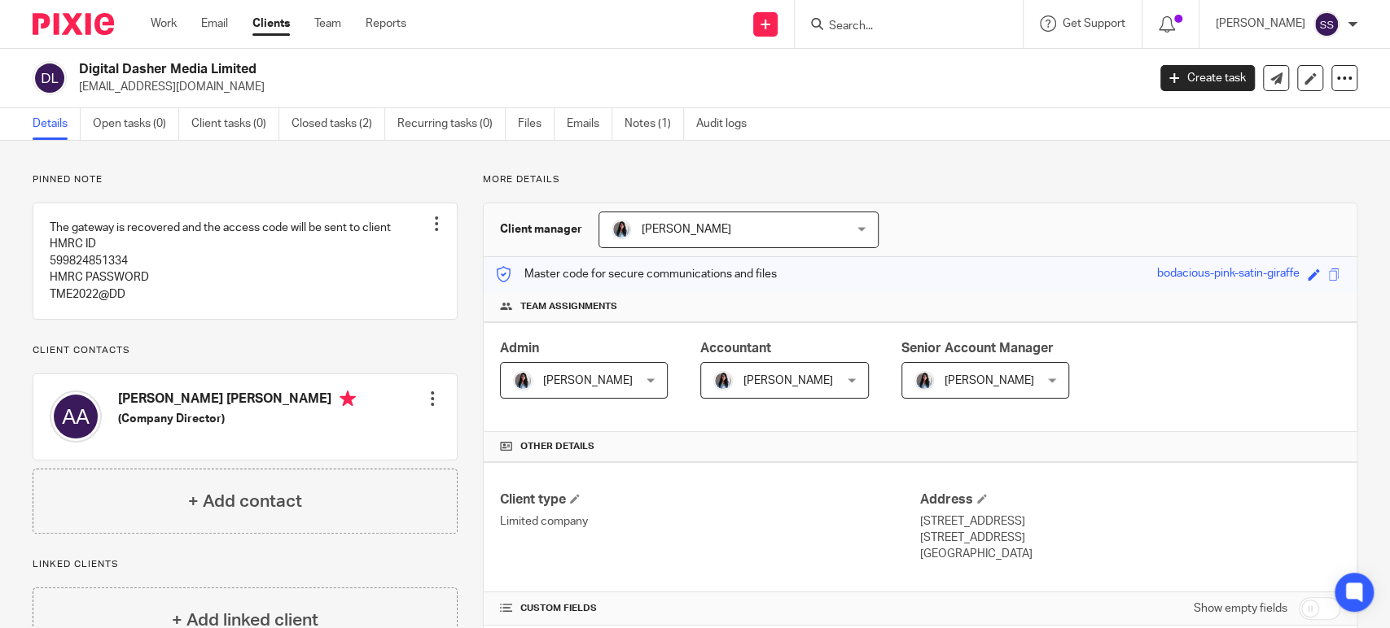
click at [857, 35] on div at bounding box center [909, 24] width 228 height 48
click at [863, 28] on input "Search" at bounding box center [900, 27] width 147 height 15
type input "skanda"
click at [939, 44] on div "[PERSON_NAME] Ltd." at bounding box center [925, 63] width 228 height 50
click at [938, 63] on link at bounding box center [925, 63] width 202 height 24
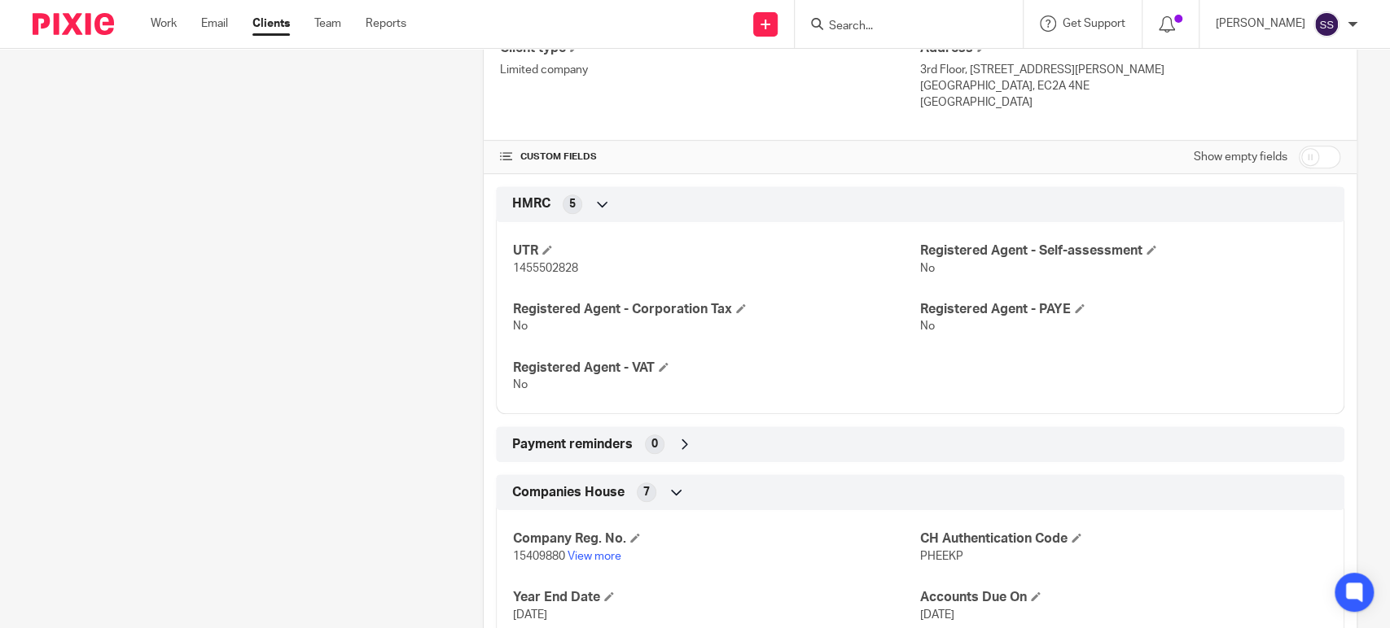
scroll to position [677, 0]
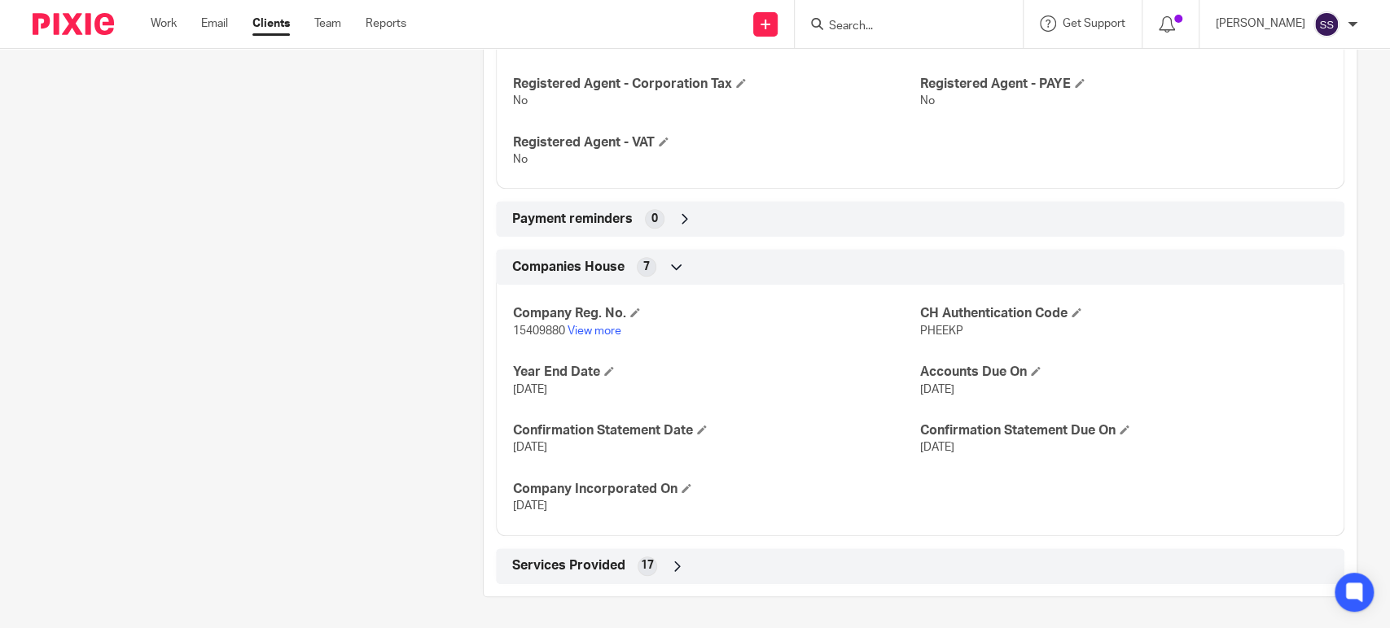
click at [925, 326] on span "PHEEKP" at bounding box center [941, 331] width 43 height 11
click at [926, 331] on span "PHEEKP" at bounding box center [941, 331] width 43 height 11
copy span "PHEEKP"
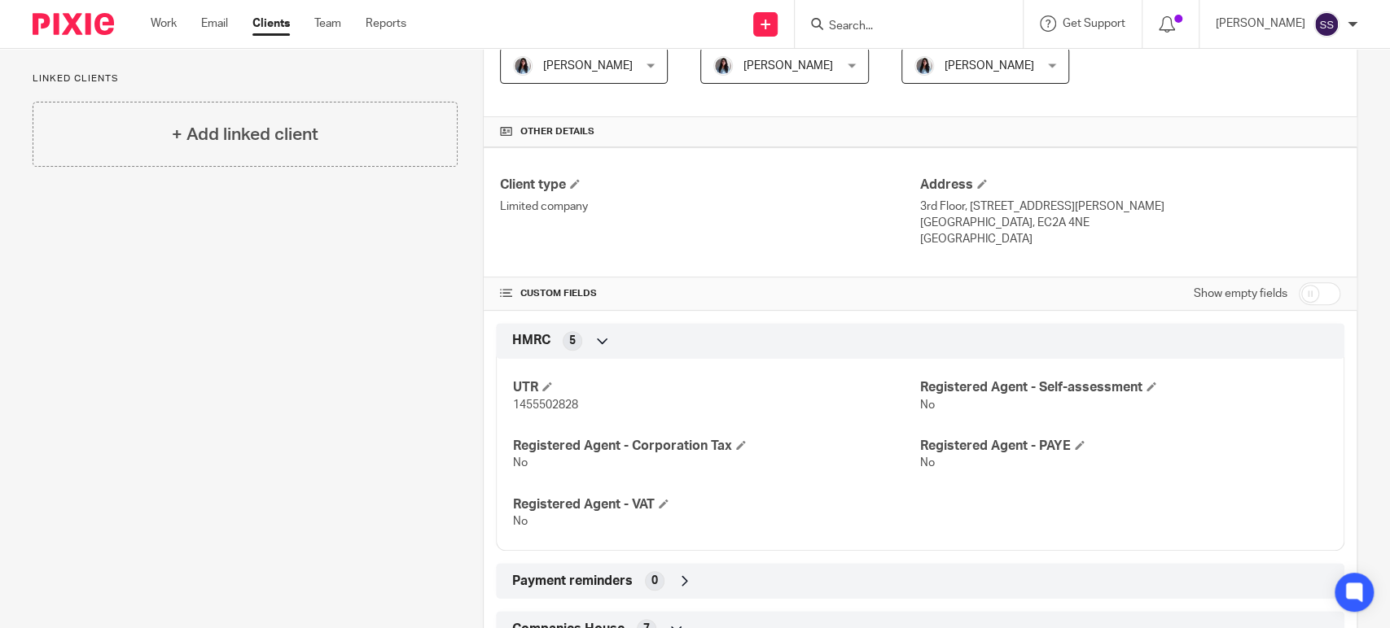
scroll to position [0, 0]
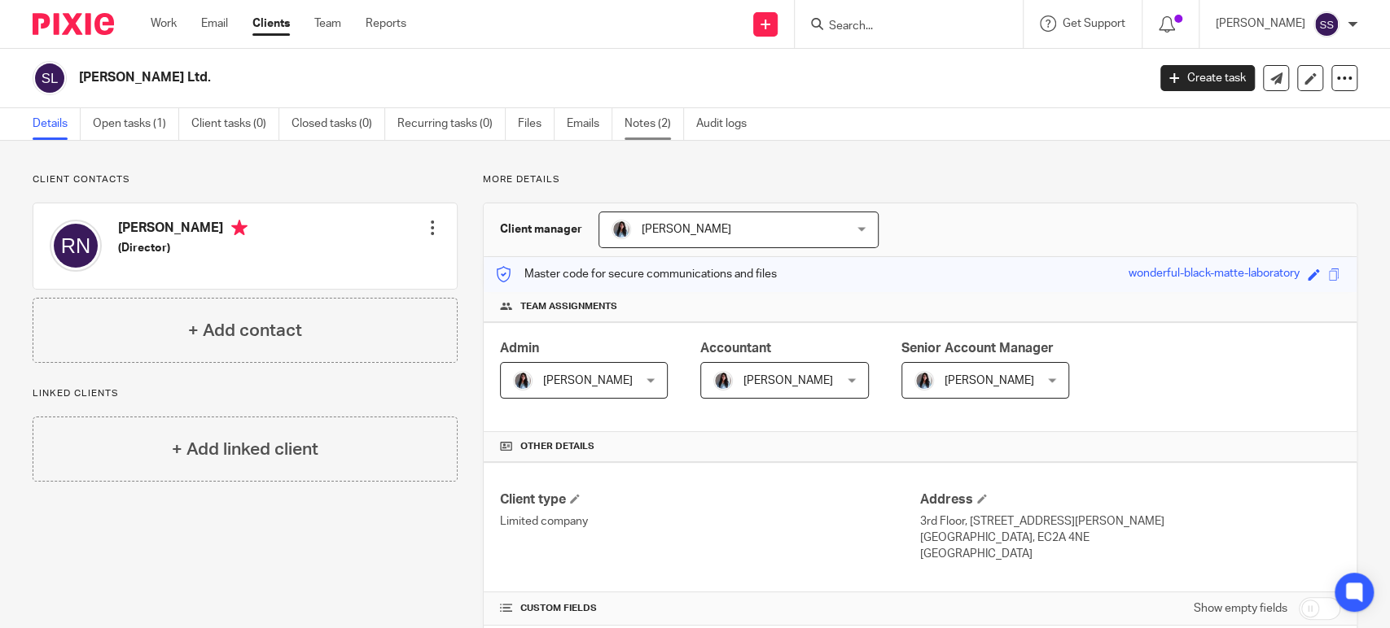
click at [662, 123] on link "Notes (2)" at bounding box center [653, 124] width 59 height 32
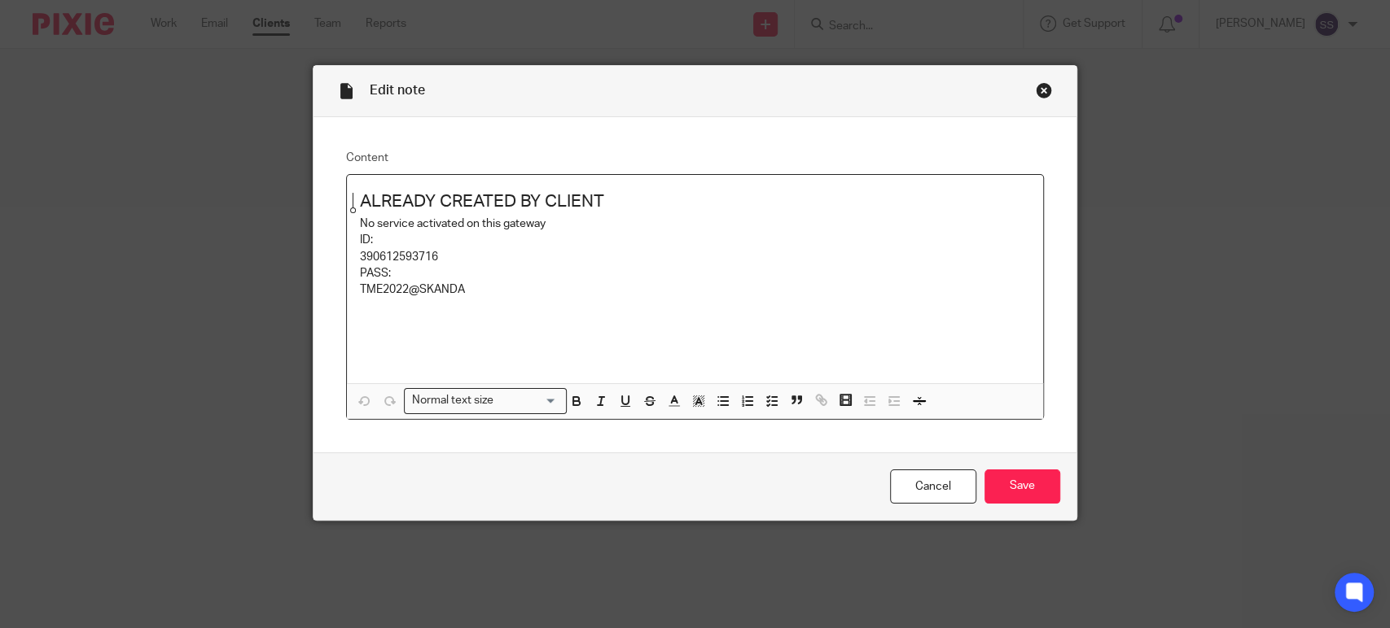
click at [1037, 88] on div "Close this dialog window" at bounding box center [1044, 90] width 16 height 16
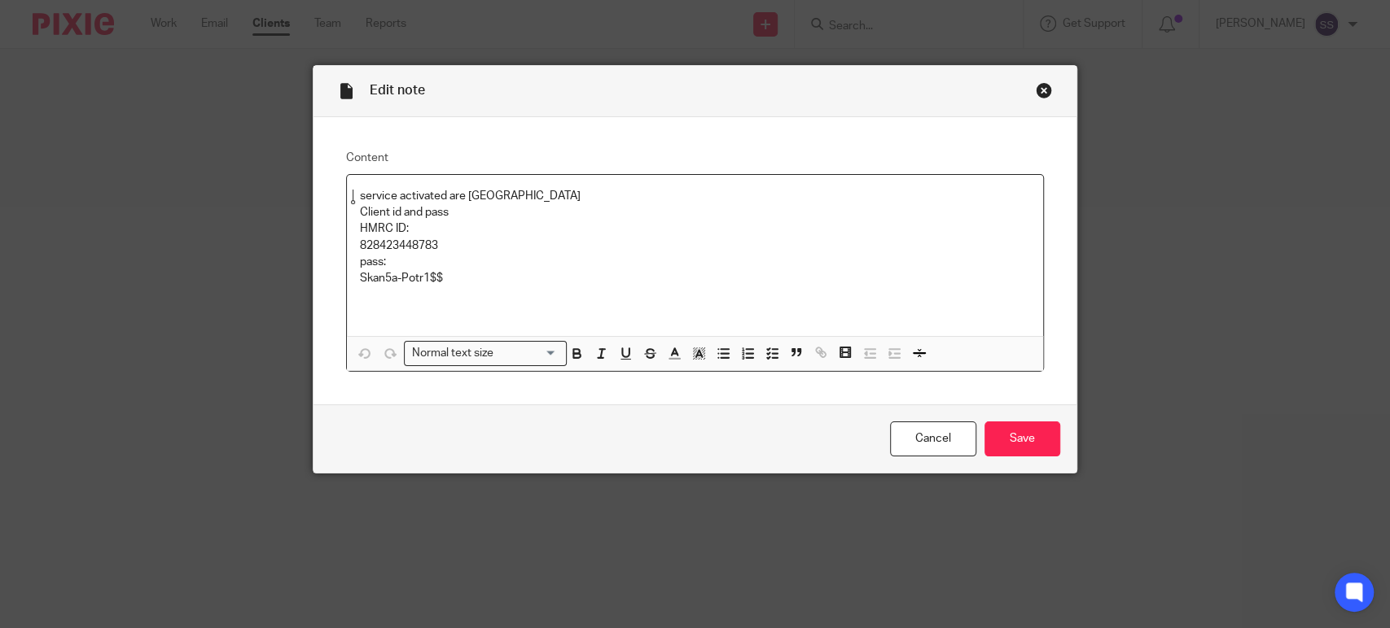
click at [386, 247] on p "828423448783" at bounding box center [695, 246] width 670 height 16
copy p "828423448783"
click at [817, 246] on p "828423448783" at bounding box center [695, 246] width 670 height 16
click at [393, 274] on p "Skan5a-Potr1$$" at bounding box center [695, 278] width 670 height 16
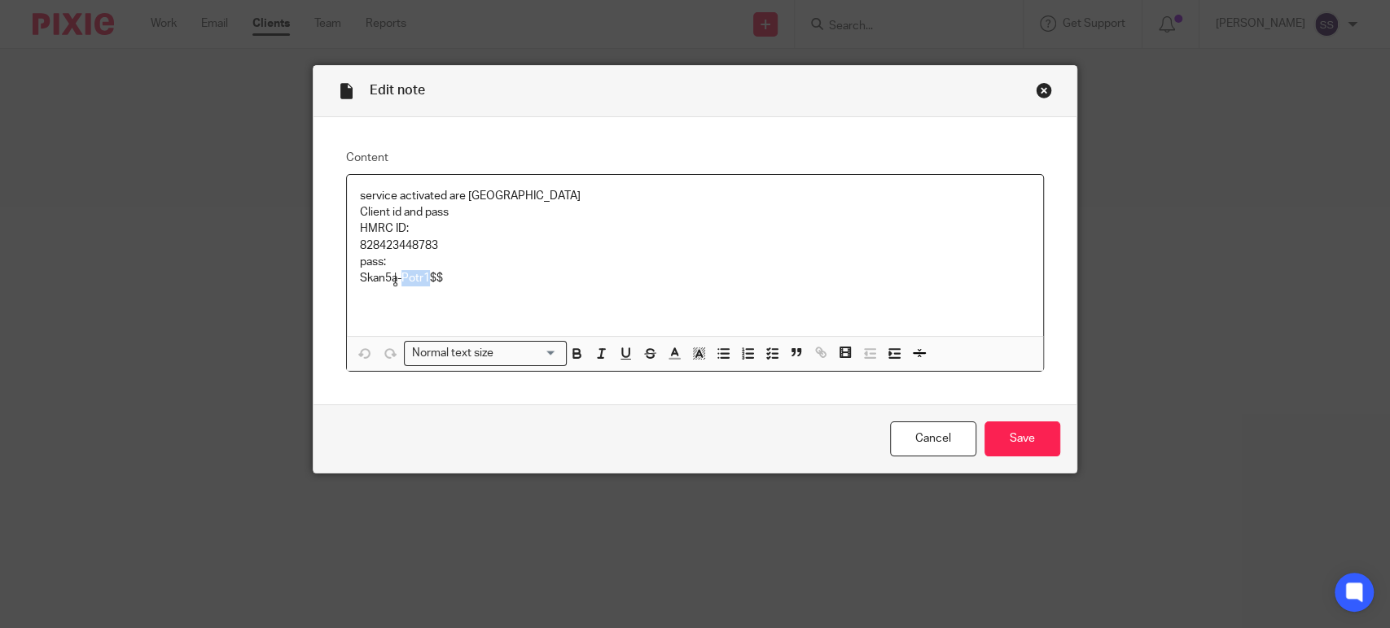
click at [393, 274] on p "Skan5a-Potr1$$" at bounding box center [695, 278] width 670 height 16
copy p "Skan5a-Potr1$$"
click at [914, 453] on link "Cancel" at bounding box center [933, 439] width 86 height 35
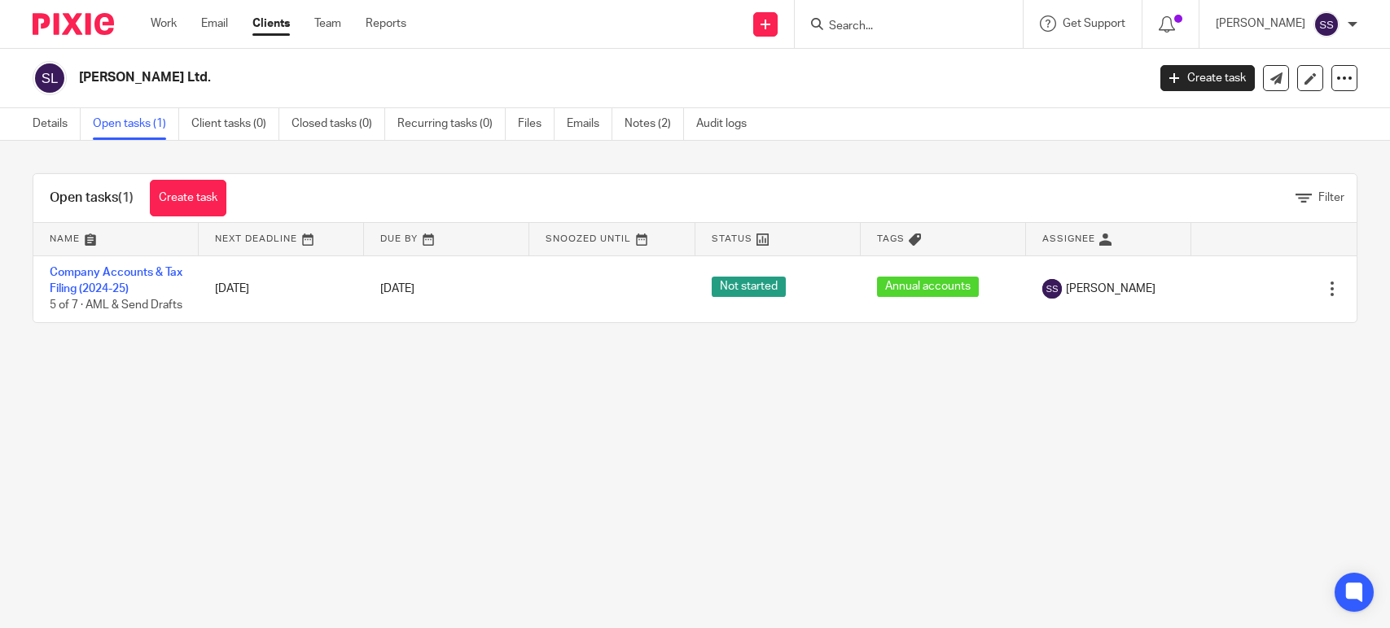
click at [130, 290] on link "Company Accounts & Tax Filing (2024-25)" at bounding box center [116, 281] width 133 height 28
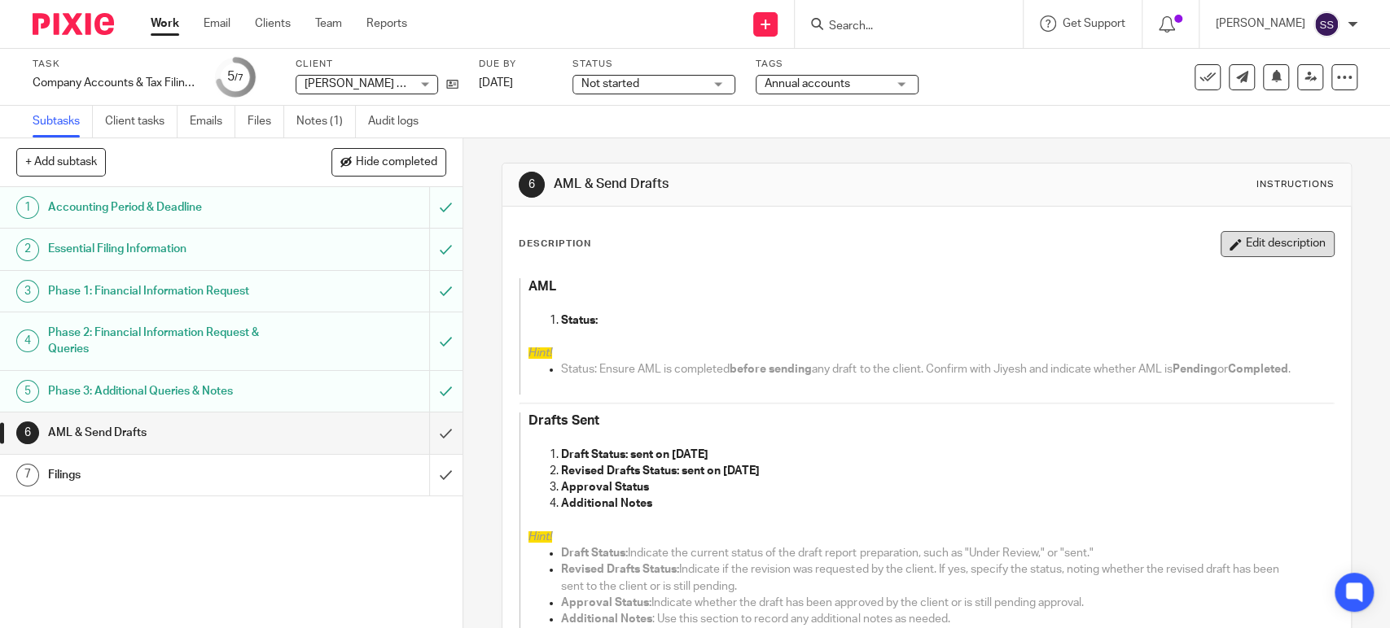
click at [1220, 256] on button "Edit description" at bounding box center [1277, 244] width 114 height 26
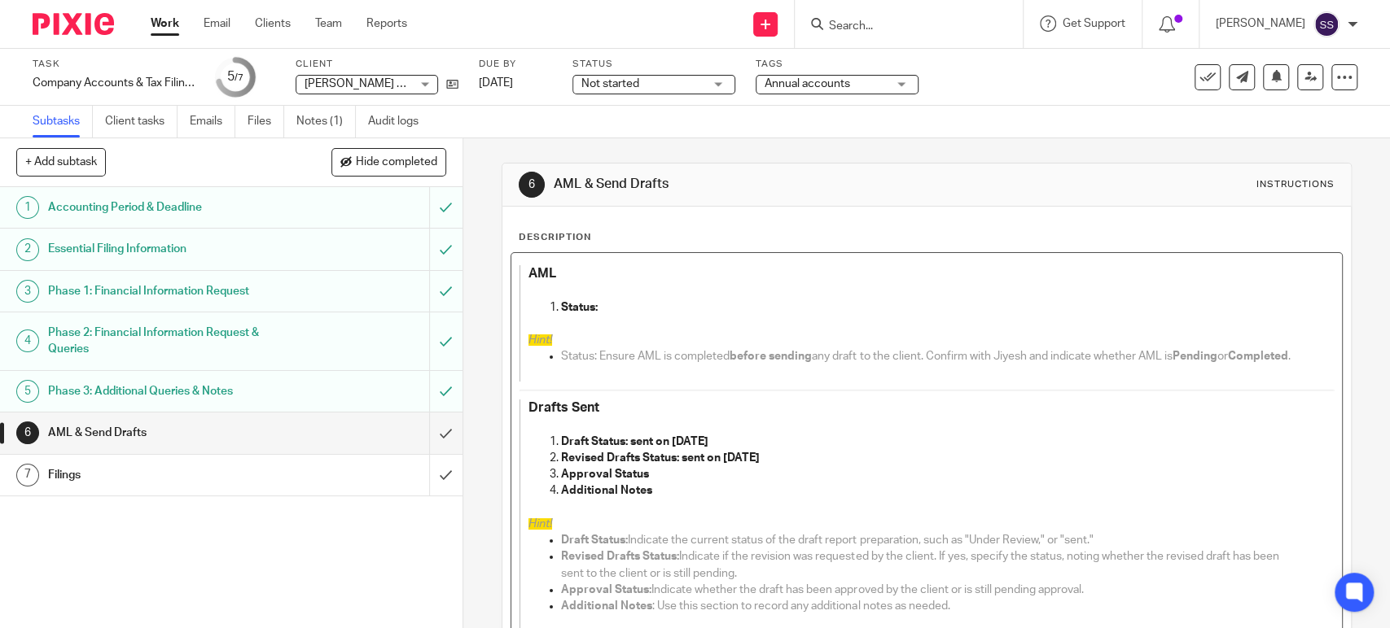
click at [651, 483] on p "Approval Status" at bounding box center [930, 474] width 739 height 16
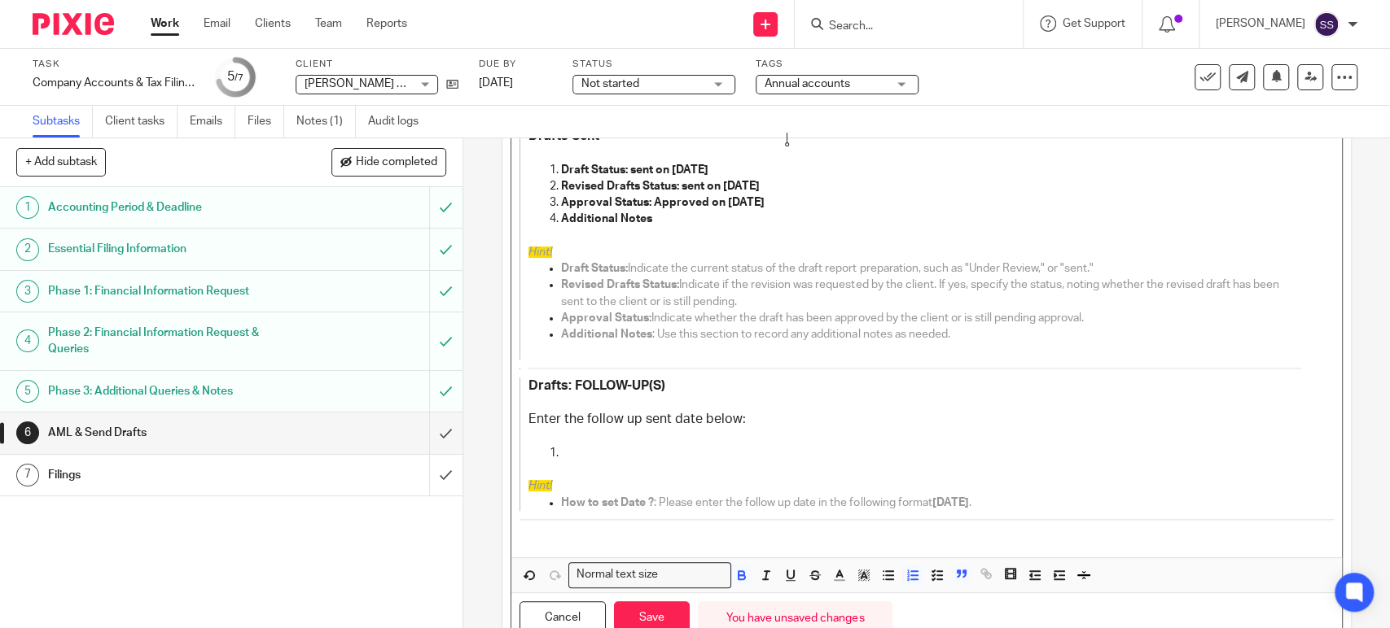
scroll to position [352, 0]
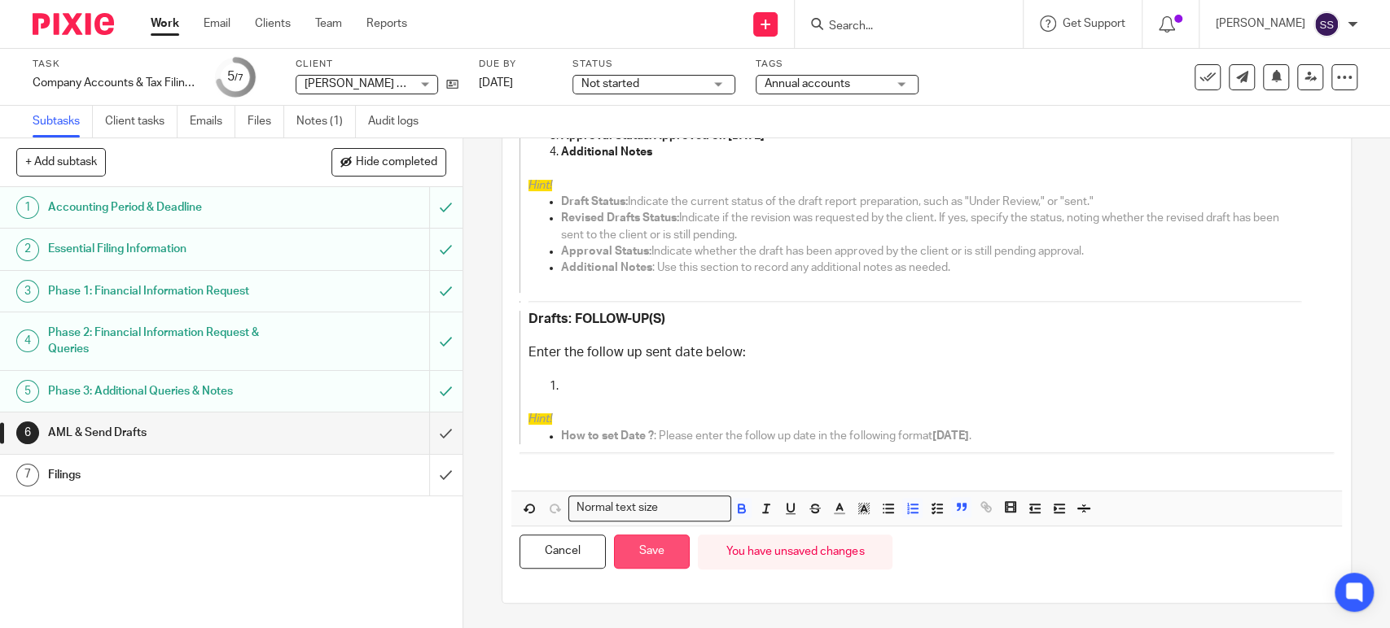
click at [659, 540] on button "Save" at bounding box center [652, 552] width 76 height 35
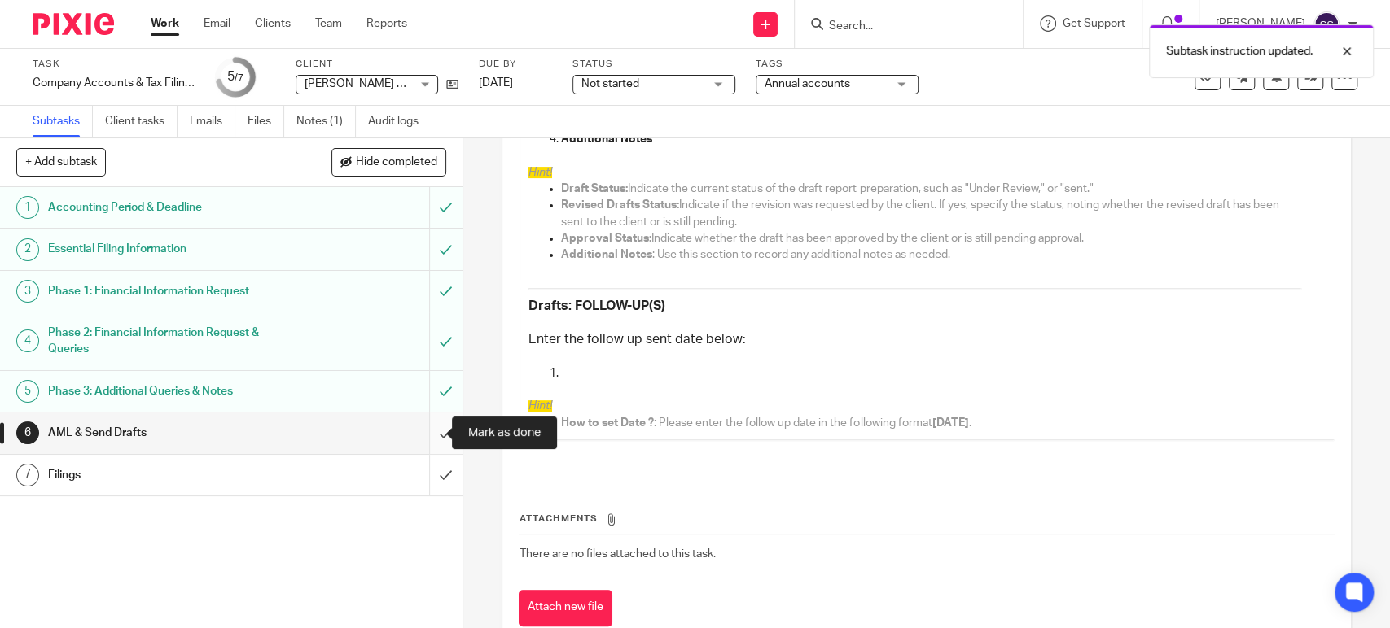
click at [427, 428] on input "submit" at bounding box center [231, 433] width 462 height 41
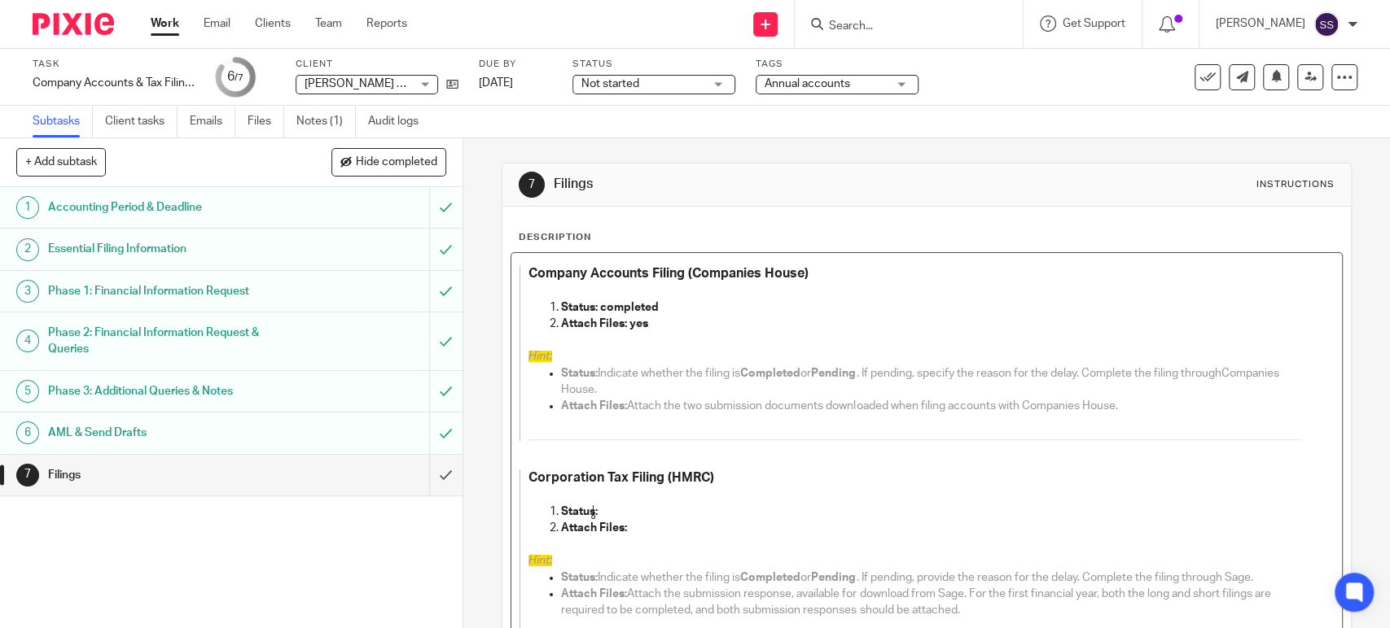
click at [629, 507] on p "Status:" at bounding box center [930, 512] width 739 height 16
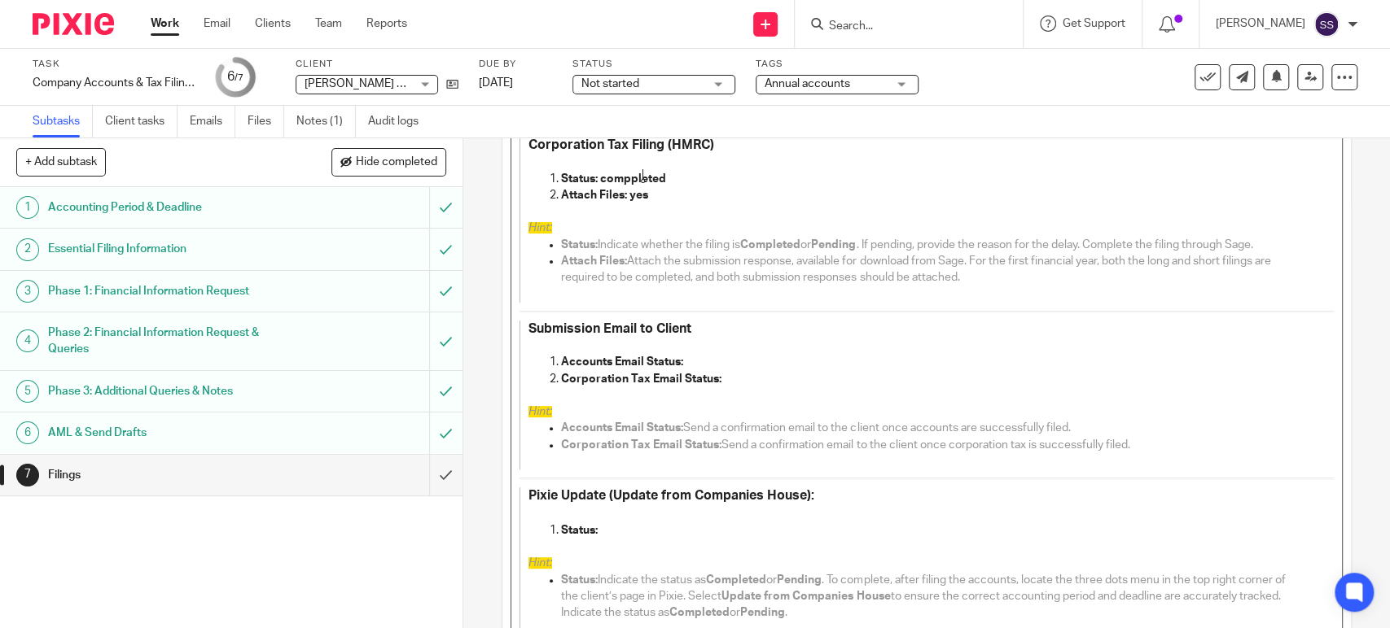
scroll to position [361, 0]
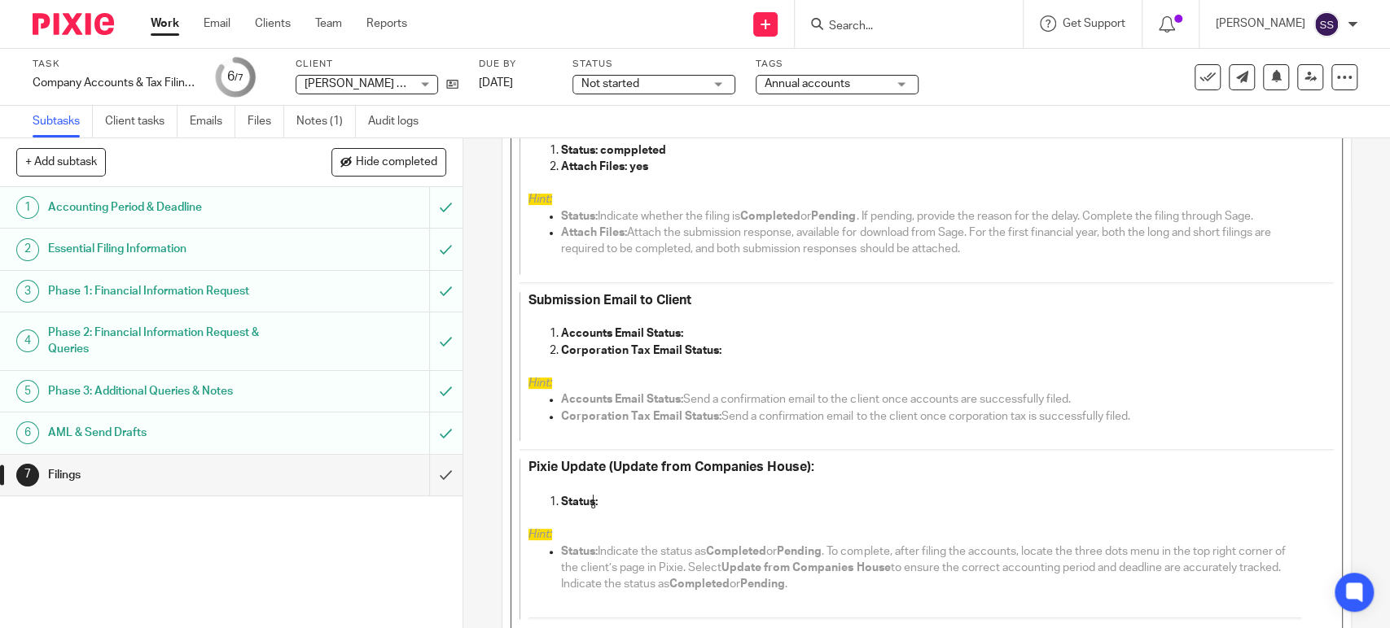
click at [648, 497] on p "Status:" at bounding box center [930, 502] width 739 height 16
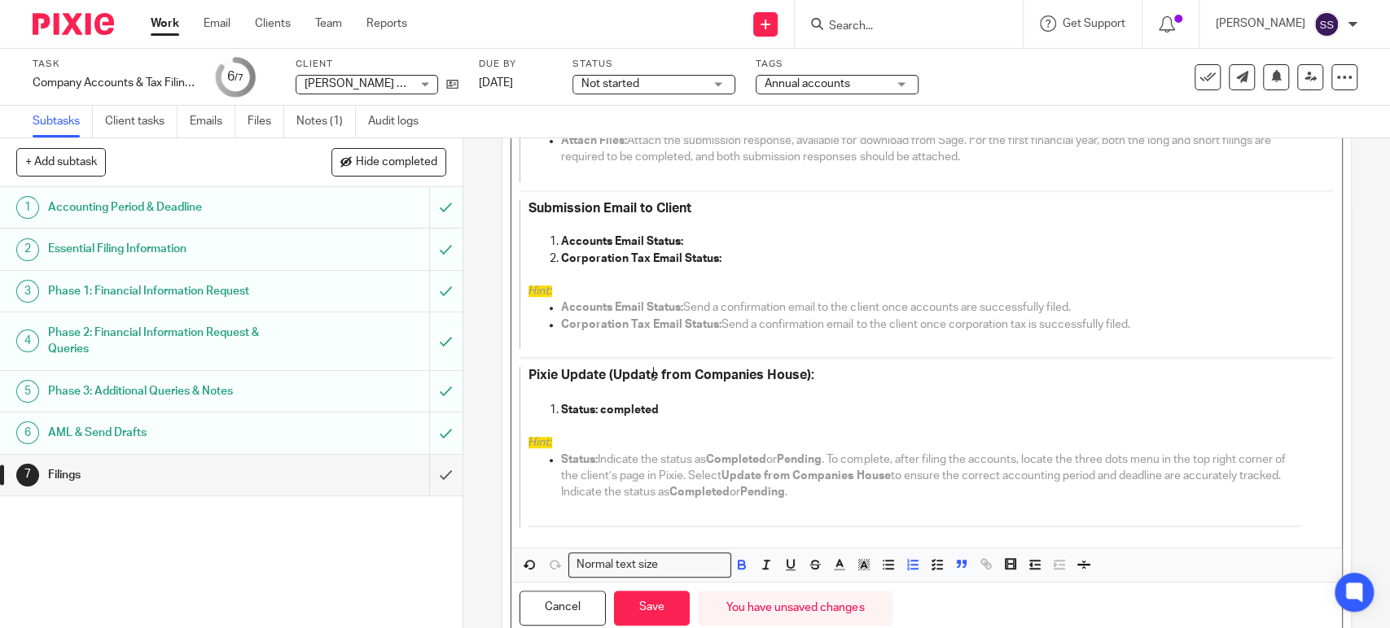
scroll to position [507, 0]
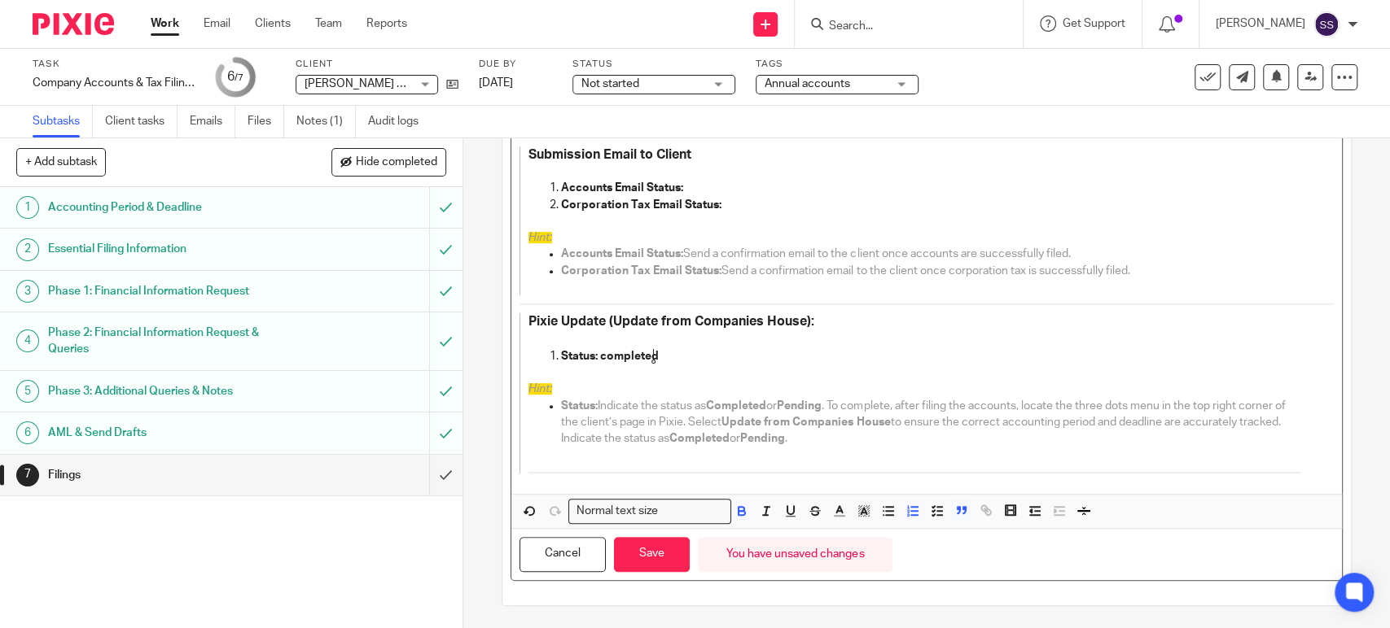
click at [655, 526] on span "Normal text size Loading..." at bounding box center [645, 513] width 163 height 29
click at [655, 552] on button "Save" at bounding box center [652, 554] width 76 height 35
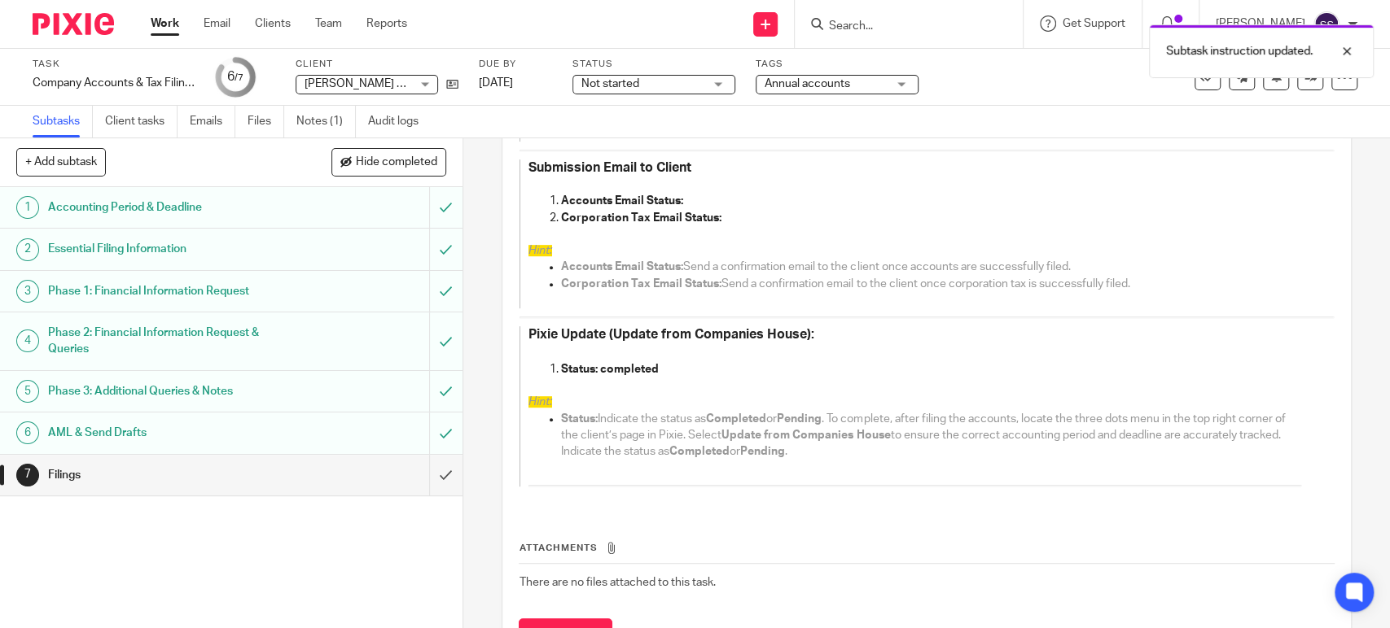
scroll to position [520, 0]
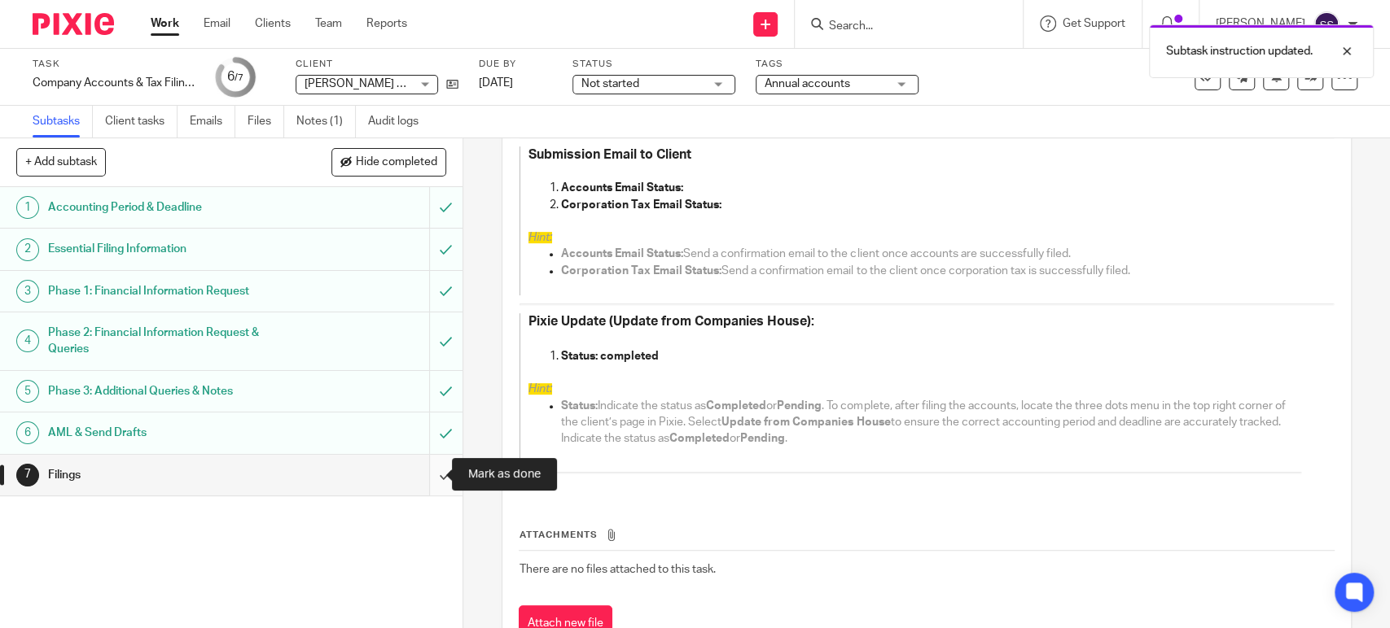
click at [423, 475] on input "submit" at bounding box center [231, 475] width 462 height 41
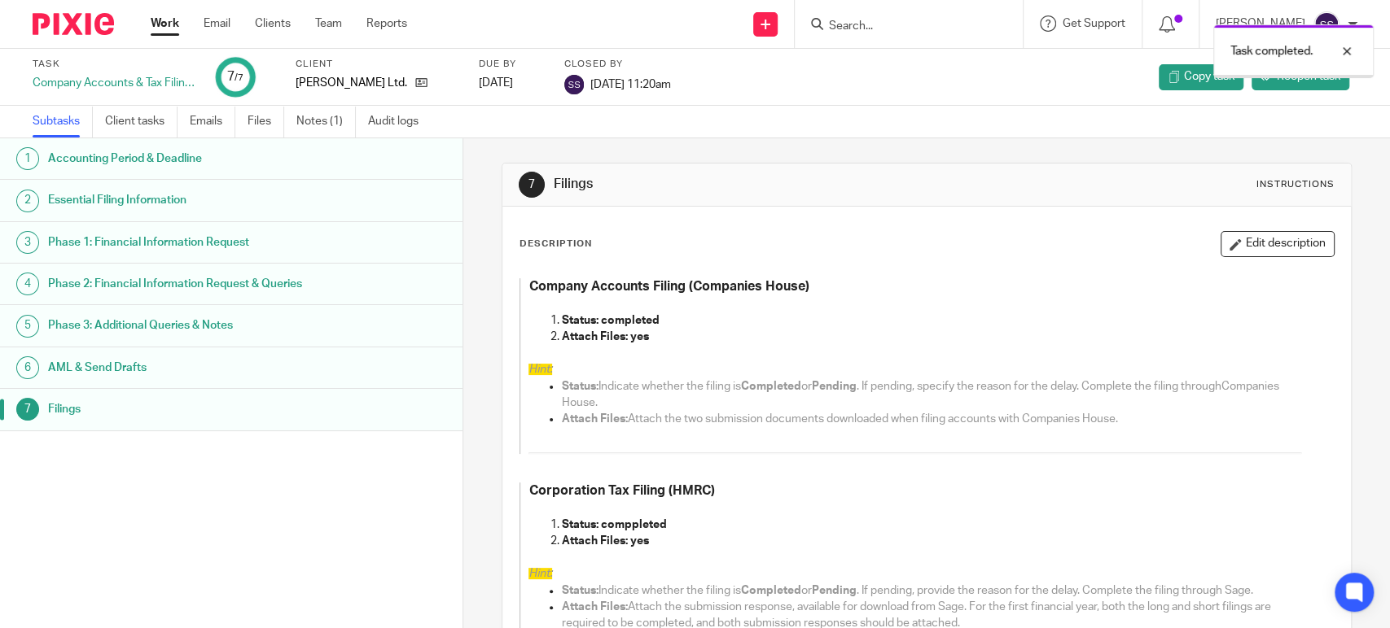
scroll to position [271, 0]
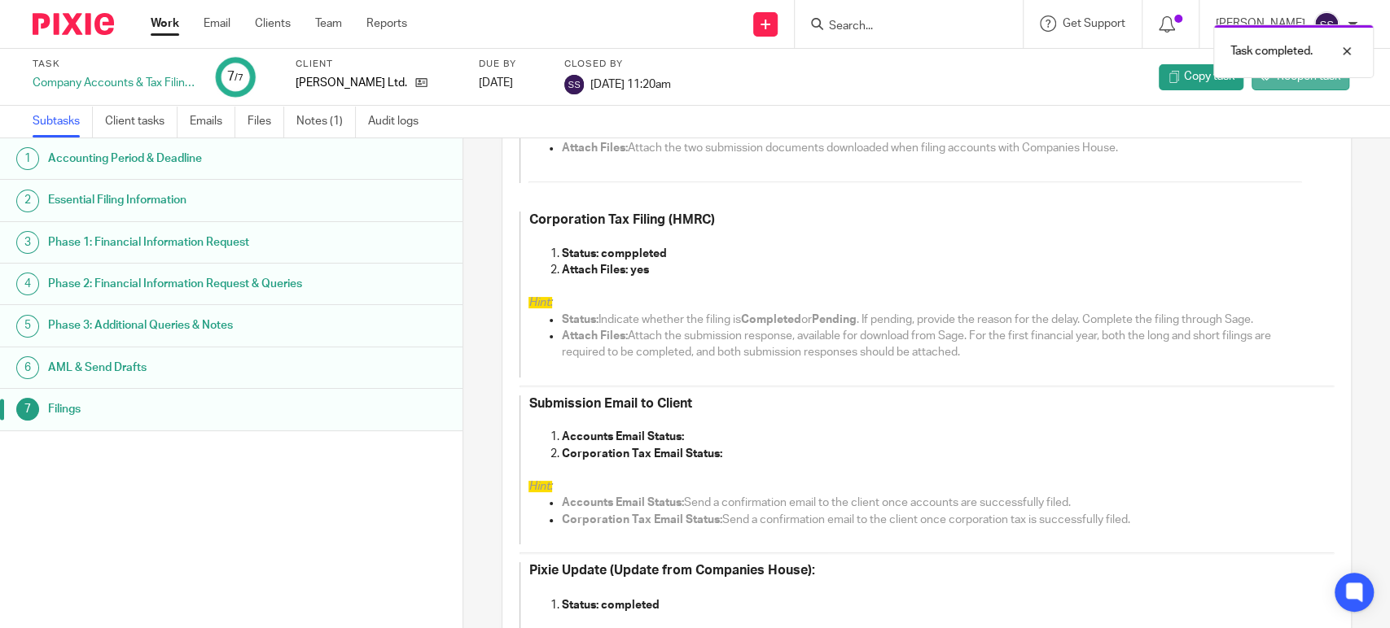
click at [1271, 85] on link "Reopen task" at bounding box center [1300, 77] width 98 height 26
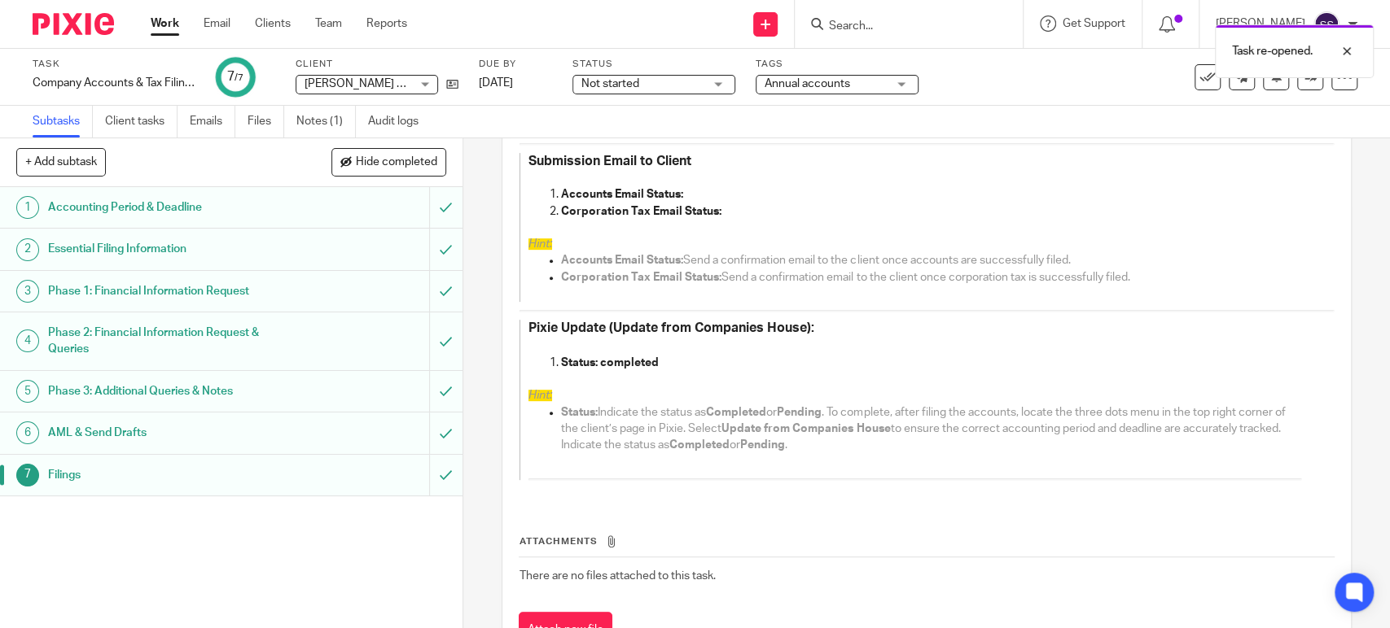
scroll to position [581, 0]
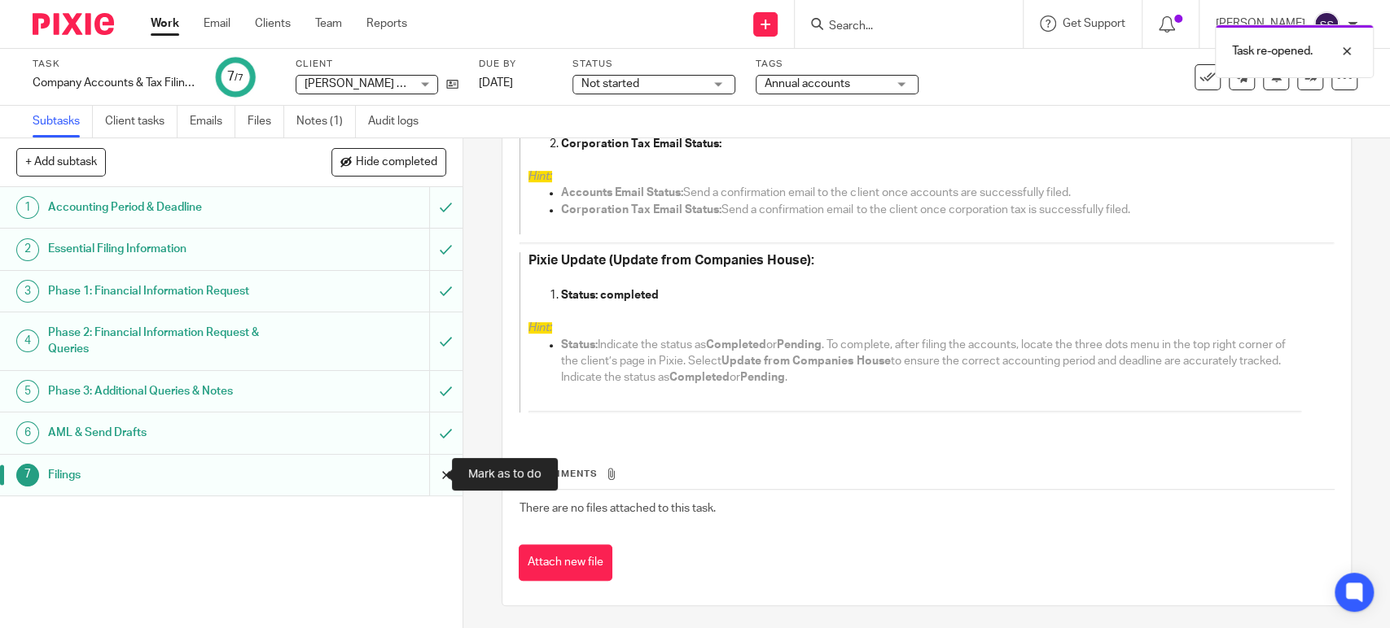
click at [426, 474] on input "submit" at bounding box center [231, 475] width 462 height 41
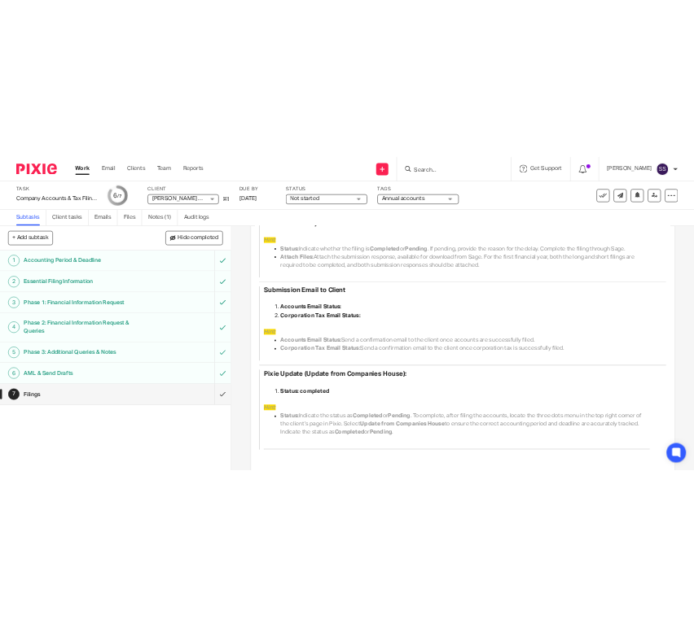
scroll to position [542, 0]
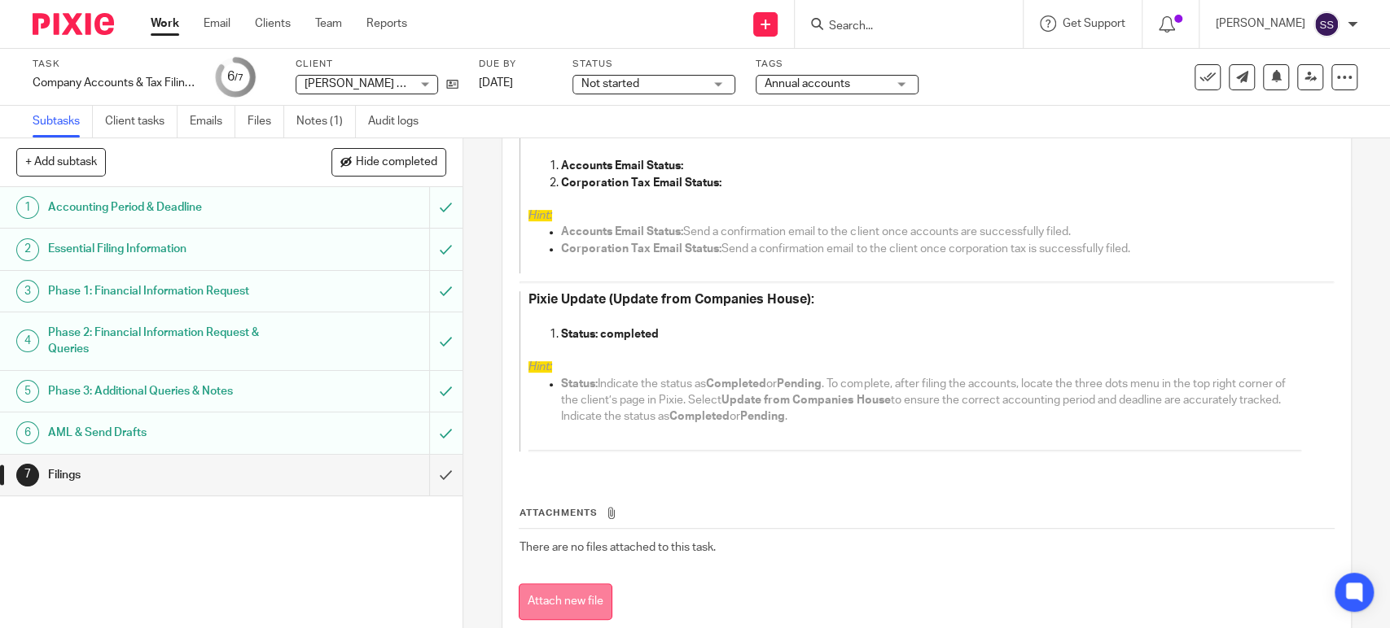
click at [573, 602] on button "Attach new file" at bounding box center [566, 602] width 94 height 37
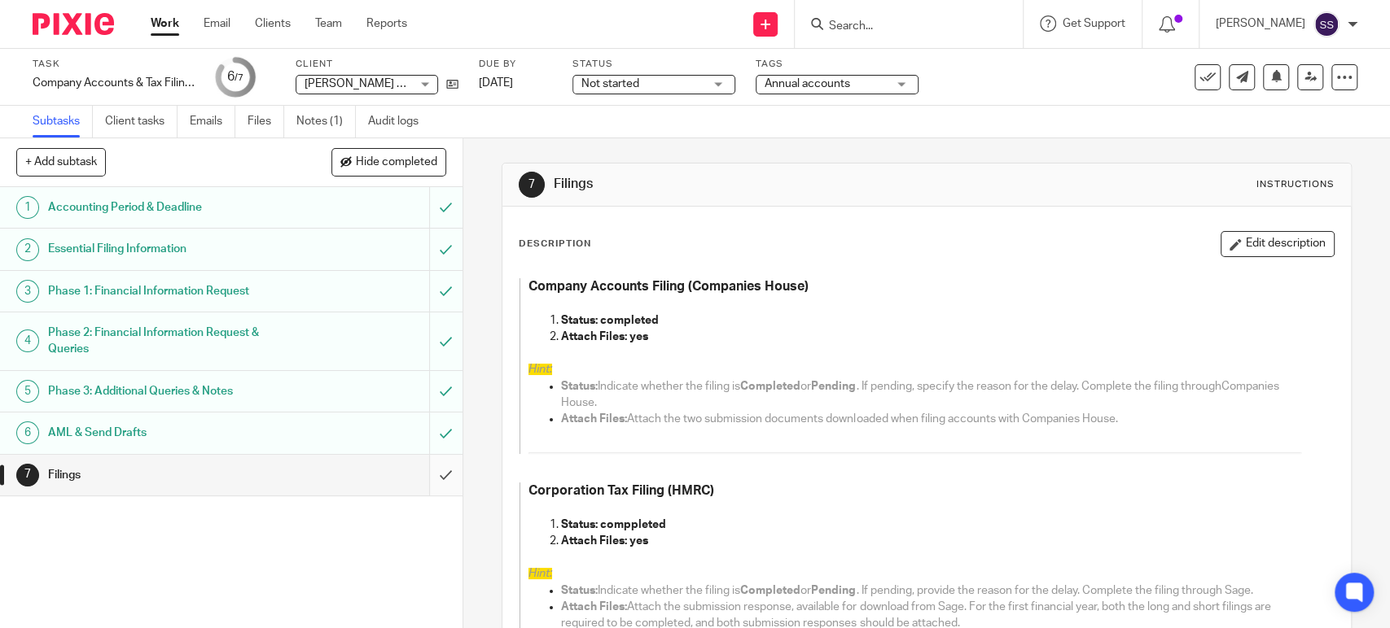
scroll to position [581, 0]
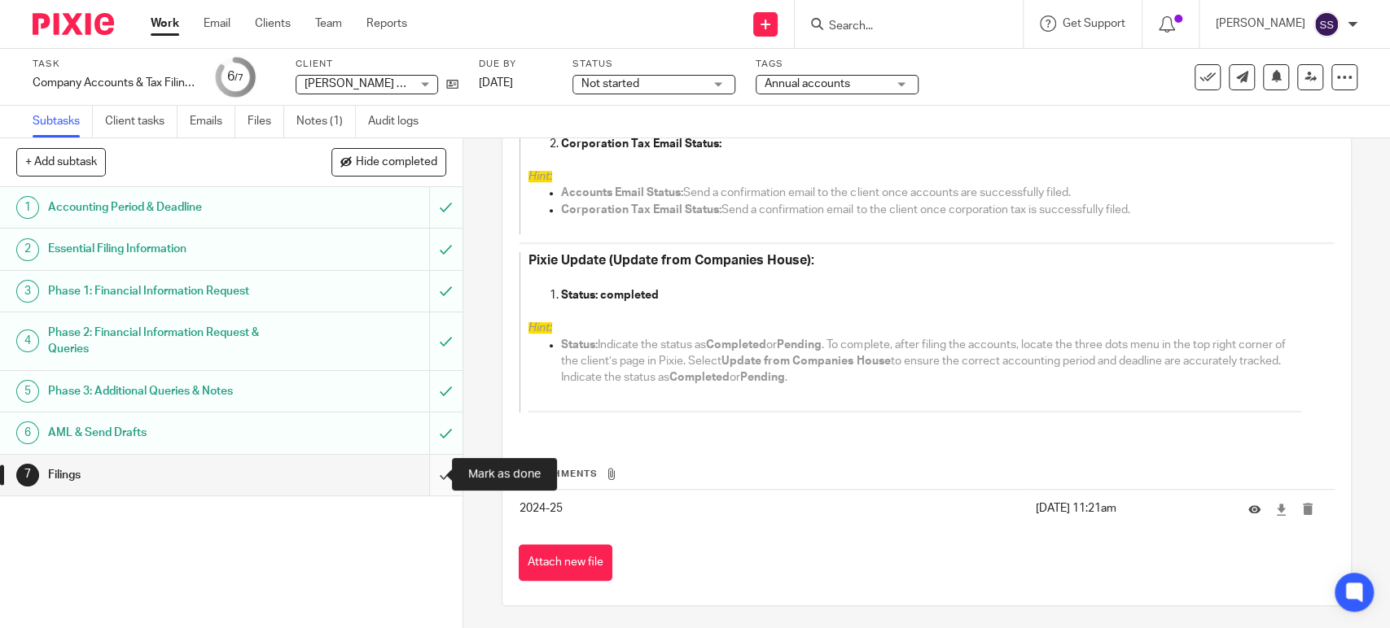
click at [424, 466] on input "submit" at bounding box center [231, 475] width 462 height 41
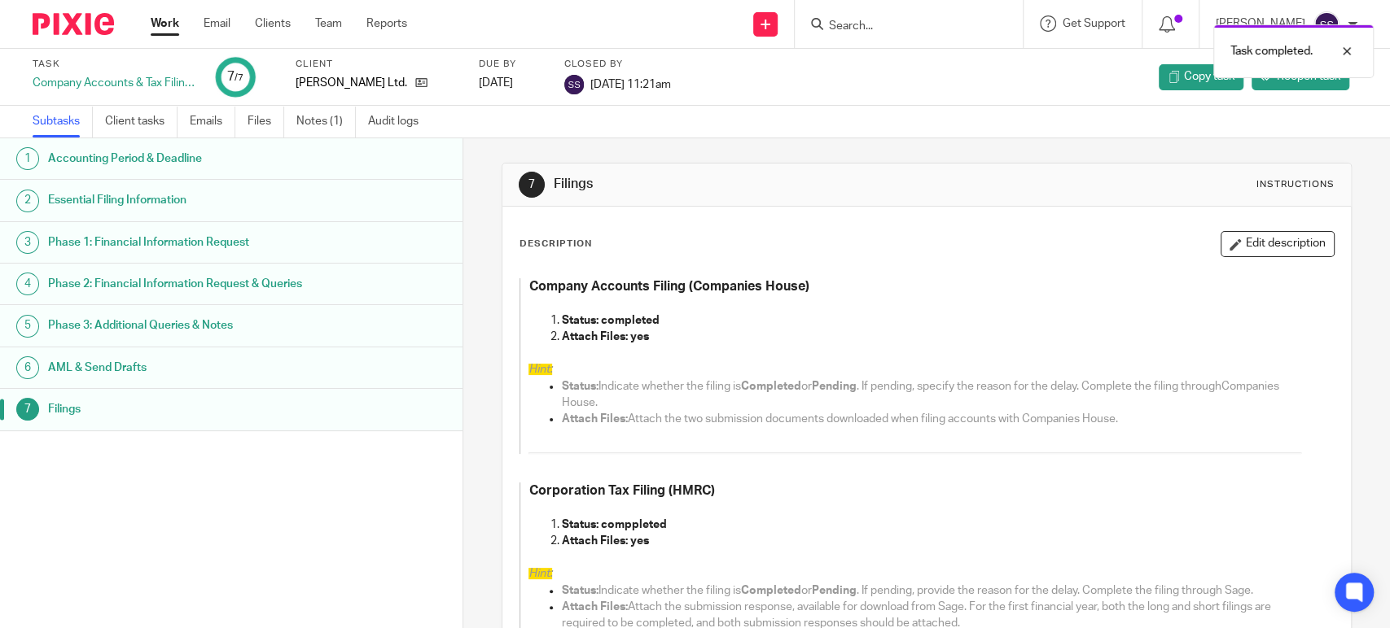
click at [174, 23] on link "Work" at bounding box center [165, 23] width 28 height 16
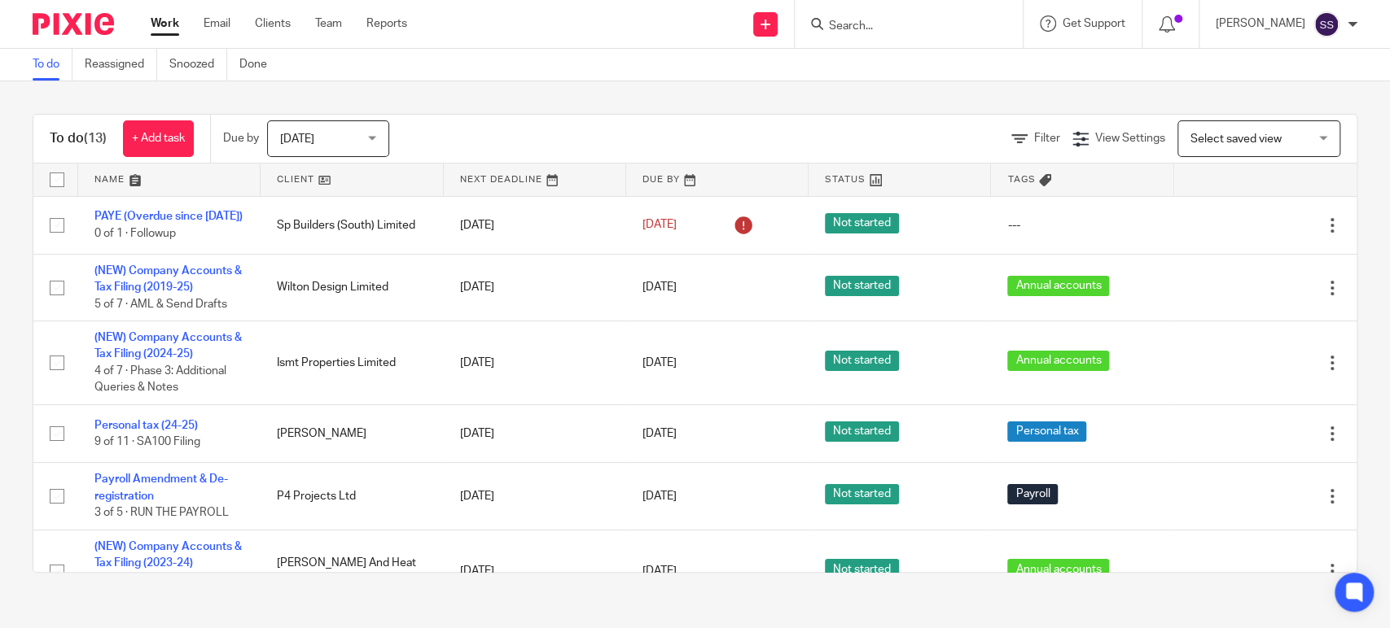
click at [876, 21] on input "Search" at bounding box center [900, 27] width 147 height 15
type input "tzparty"
click at [888, 63] on link at bounding box center [925, 63] width 202 height 24
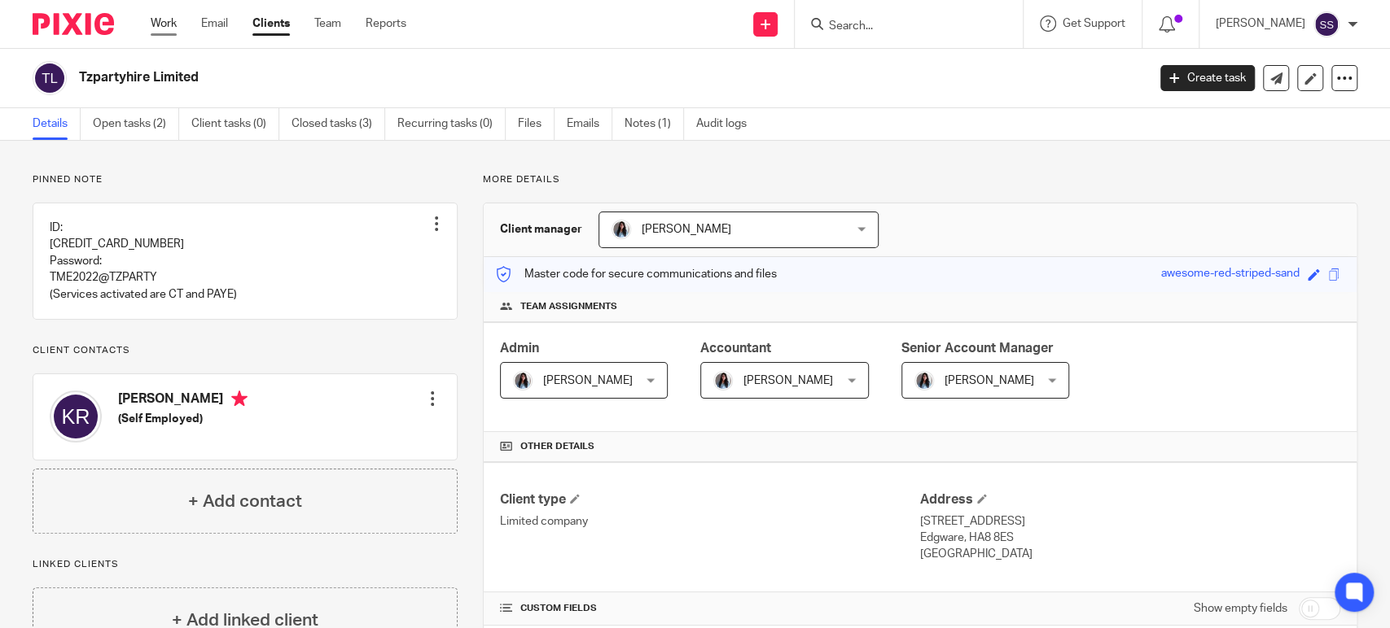
click at [163, 18] on link "Work" at bounding box center [164, 23] width 26 height 16
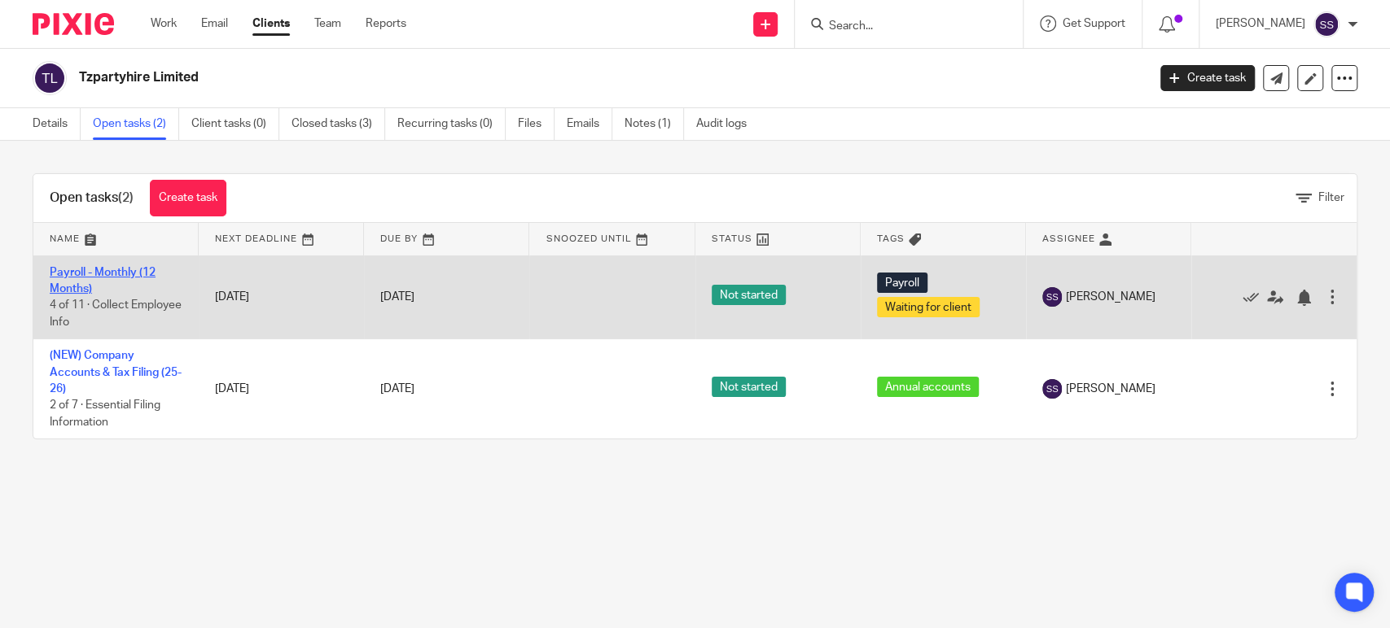
click at [81, 271] on link "Payroll - Monthly (12 Months)" at bounding box center [103, 281] width 106 height 28
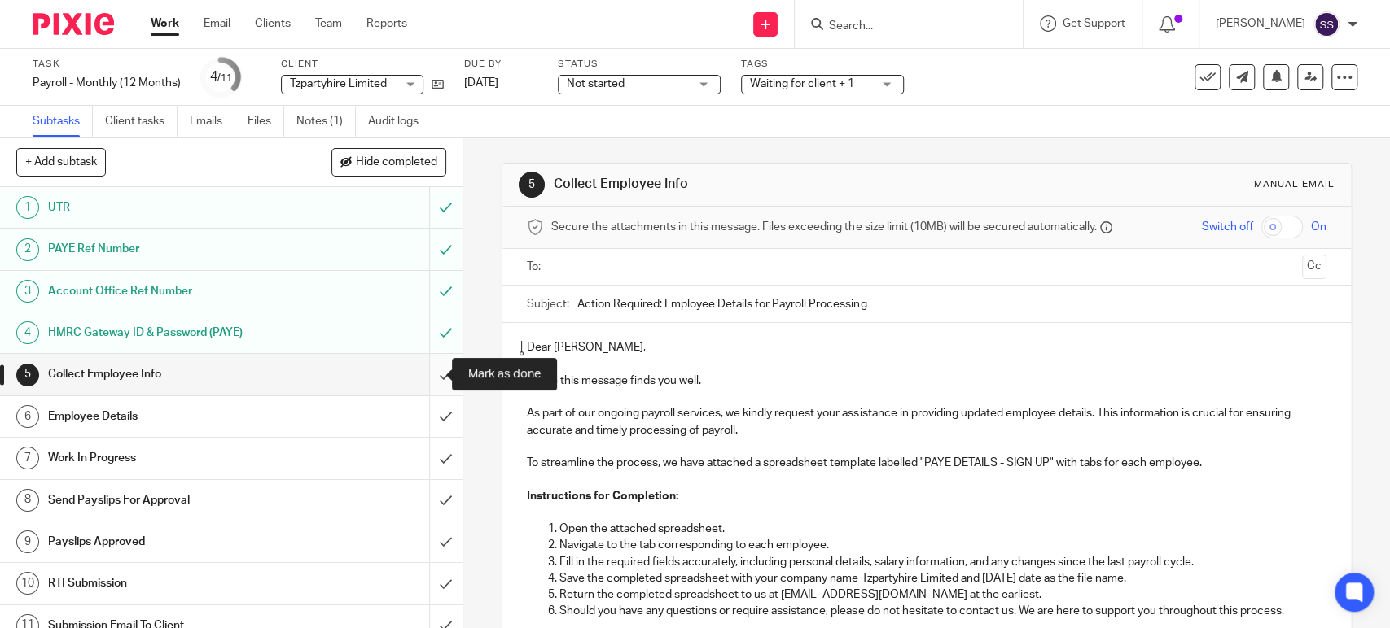
click at [423, 370] on input "submit" at bounding box center [231, 374] width 462 height 41
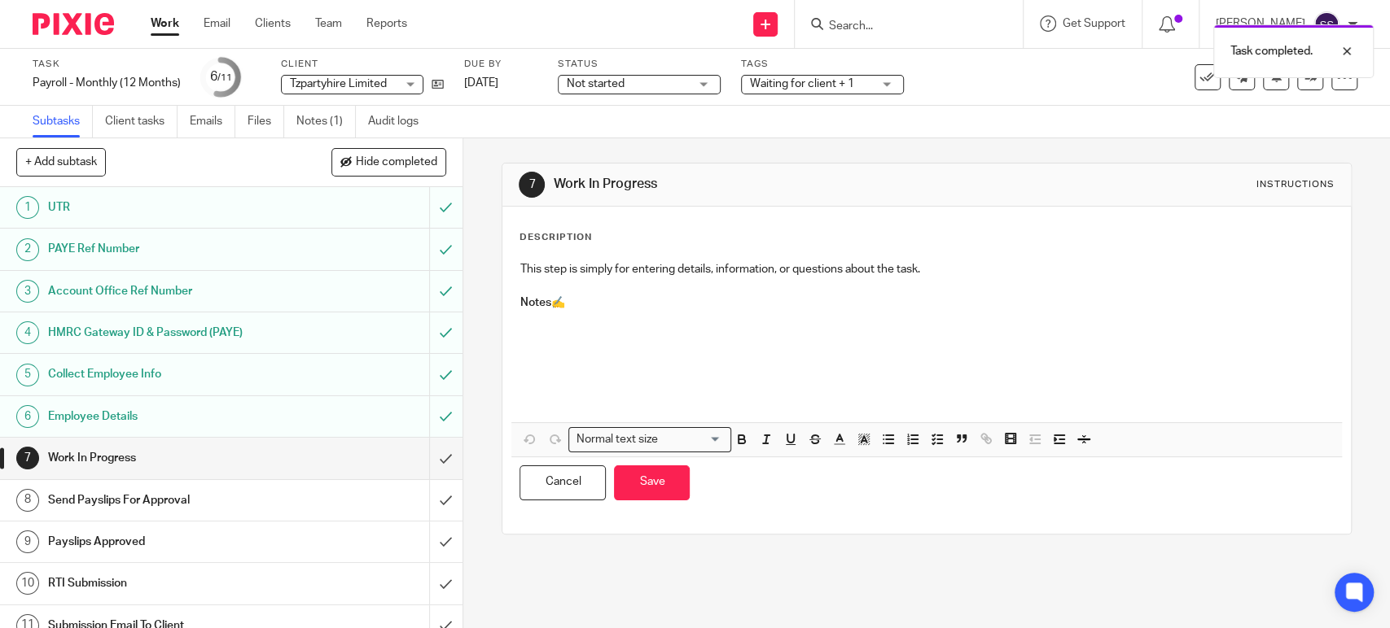
click at [559, 326] on p at bounding box center [925, 360] width 813 height 99
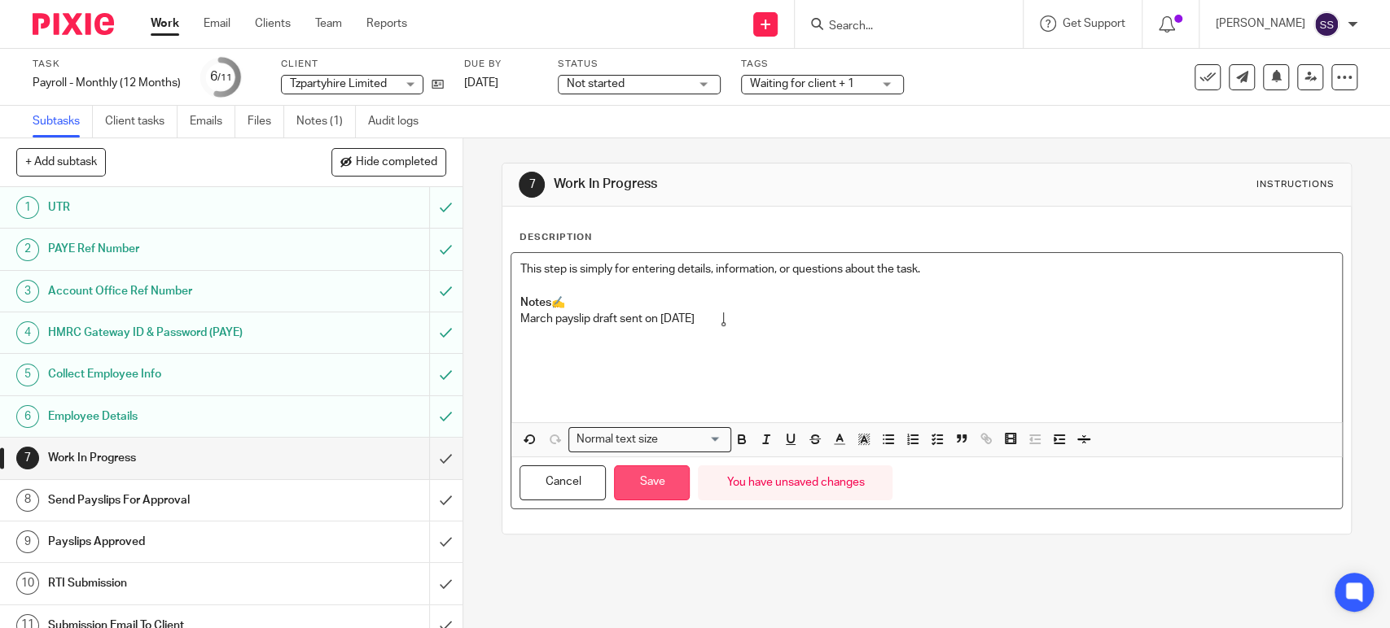
click at [647, 490] on button "Save" at bounding box center [652, 483] width 76 height 35
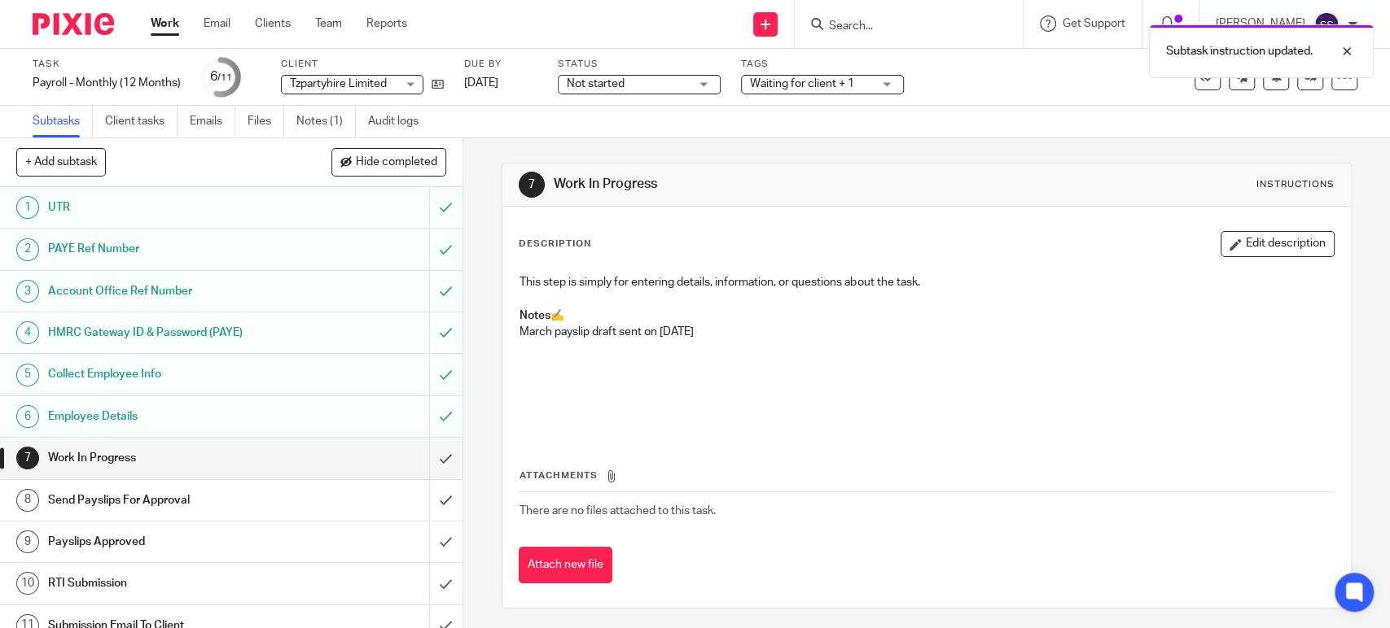
click at [547, 331] on p "March payslip draft sent on [DATE]" at bounding box center [925, 373] width 813 height 99
click at [1277, 239] on button "Edit description" at bounding box center [1277, 244] width 114 height 26
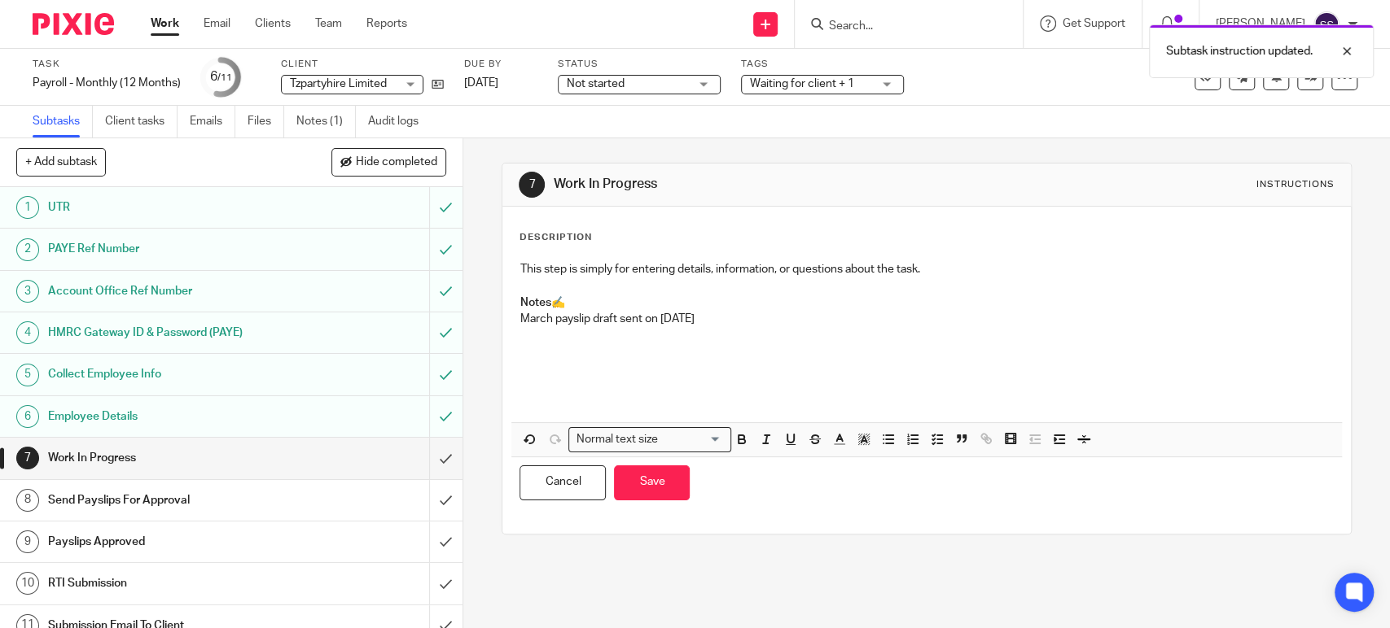
click at [547, 313] on p "March payslip draft sent on 25 sept 2025" at bounding box center [925, 360] width 813 height 99
click at [665, 495] on button "Save" at bounding box center [652, 483] width 76 height 35
